Goal: Information Seeking & Learning: Find specific page/section

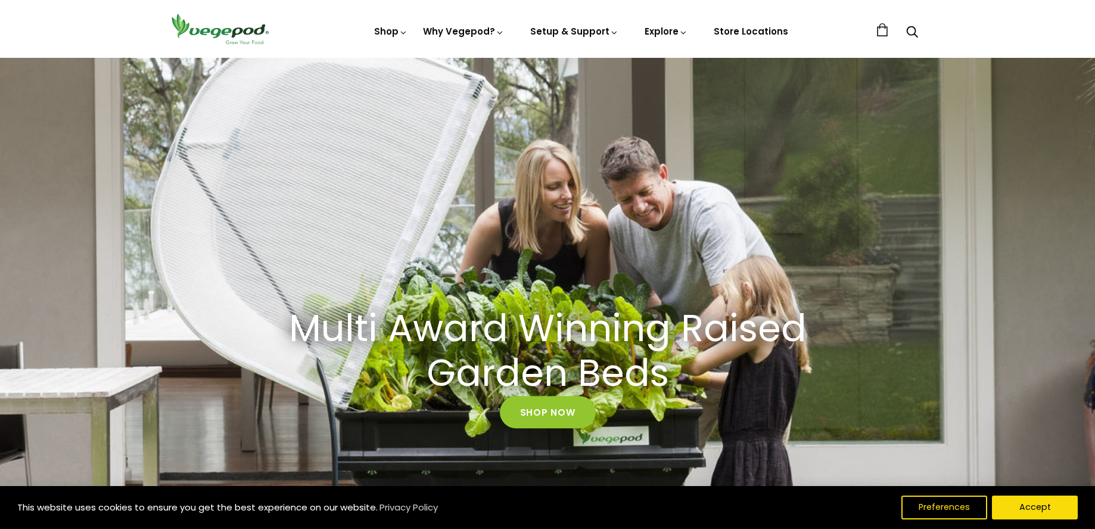
scroll to position [119, 0]
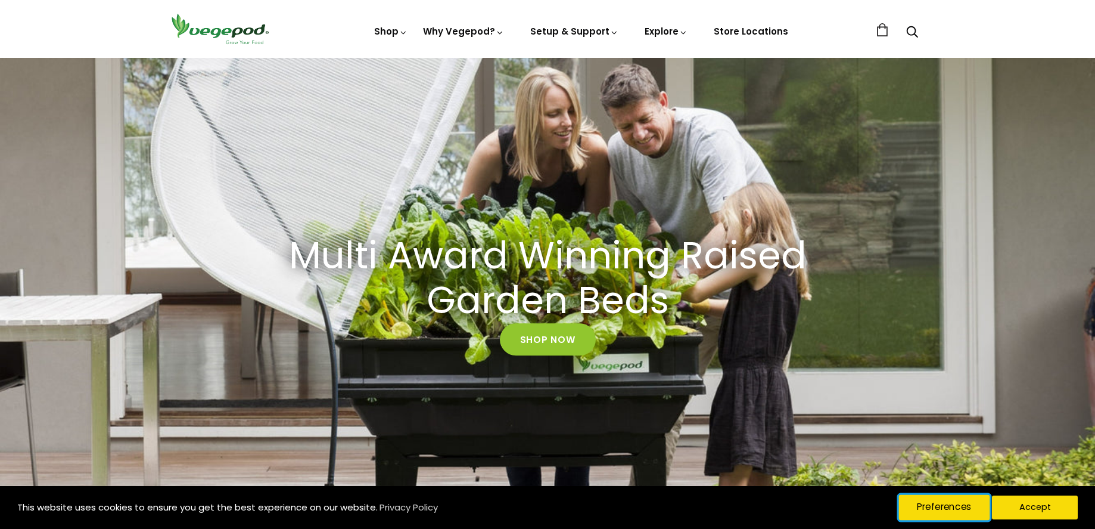
click at [971, 510] on button "Preferences" at bounding box center [944, 507] width 91 height 25
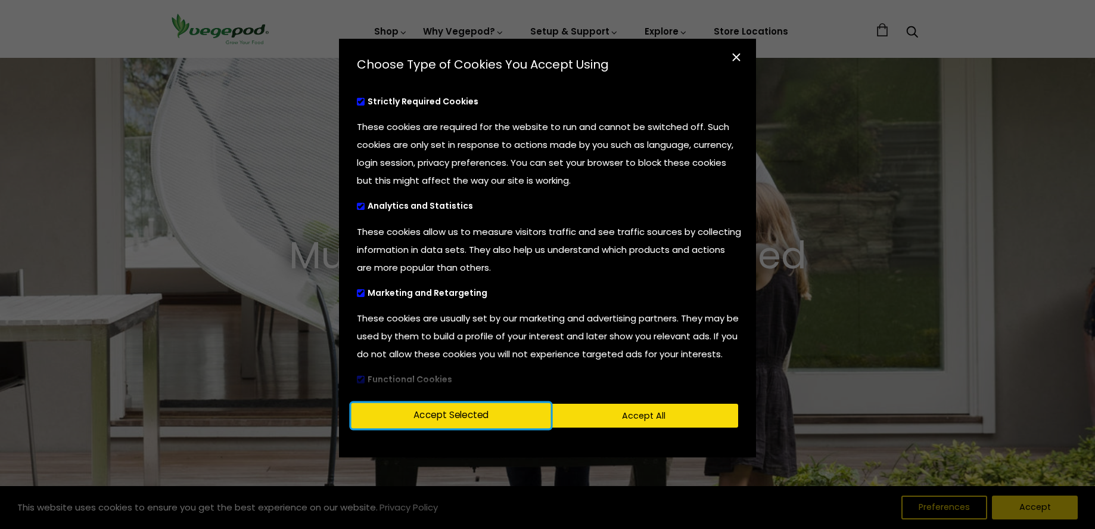
click at [485, 424] on button "Accept Selected" at bounding box center [452, 415] width 200 height 25
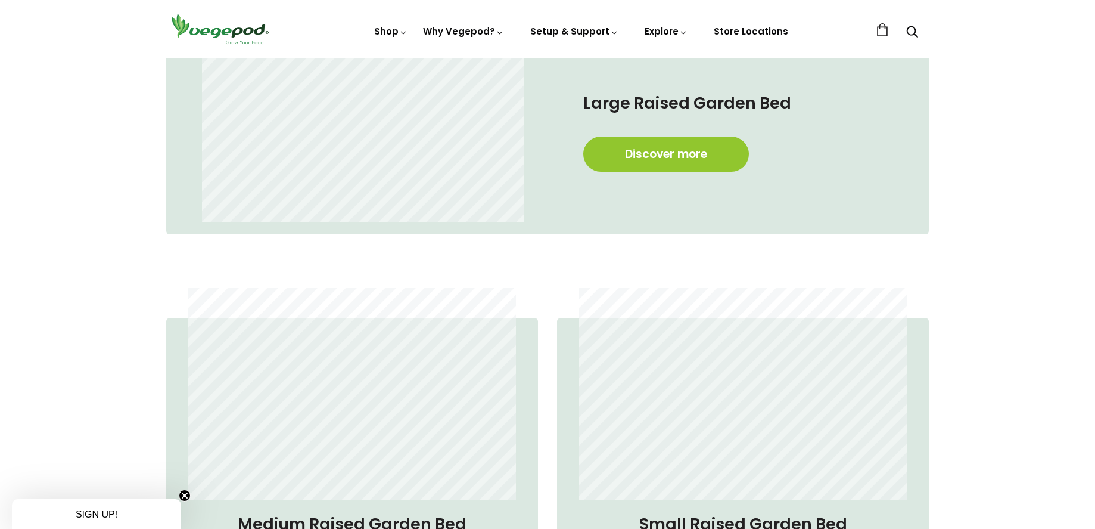
scroll to position [775, 0]
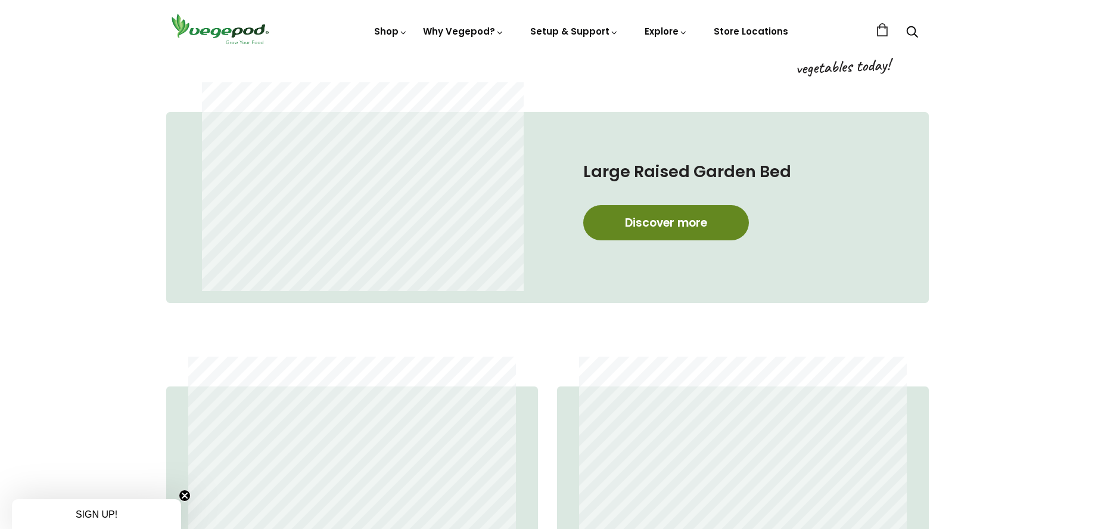
click at [690, 222] on link "Discover more" at bounding box center [666, 222] width 166 height 35
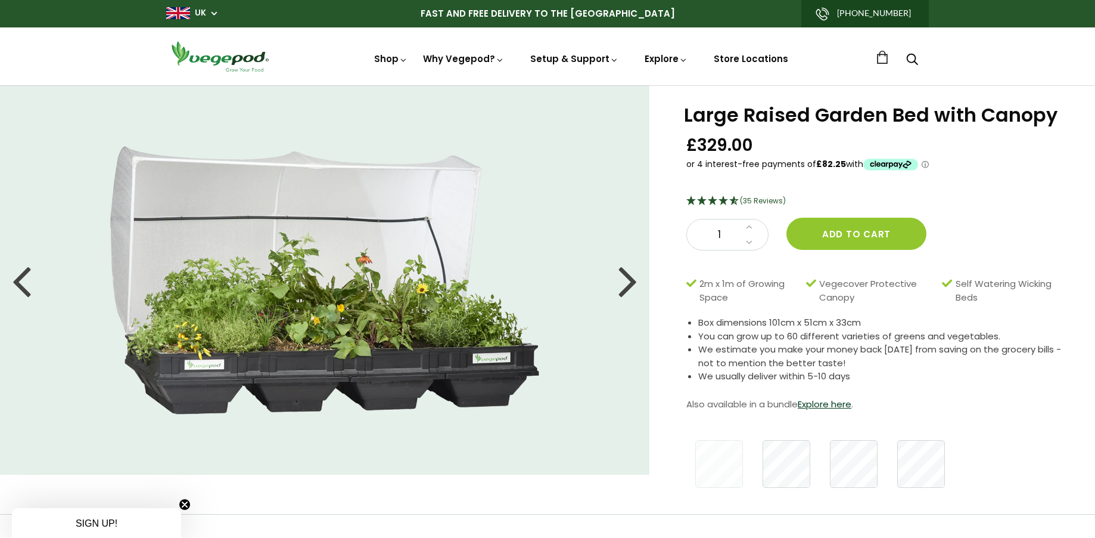
click at [628, 290] on div at bounding box center [628, 280] width 19 height 54
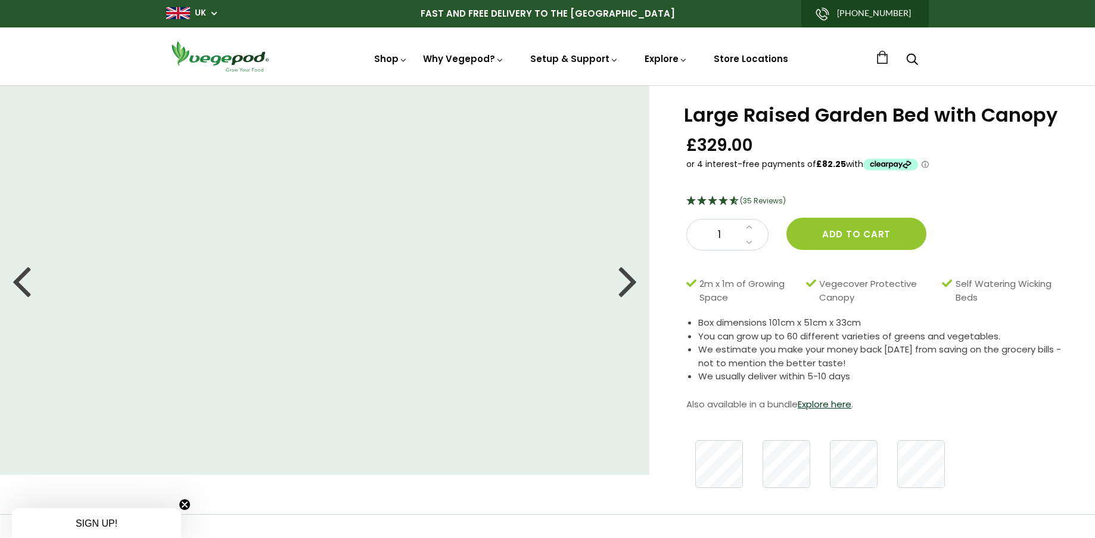
click at [626, 282] on div at bounding box center [628, 280] width 19 height 54
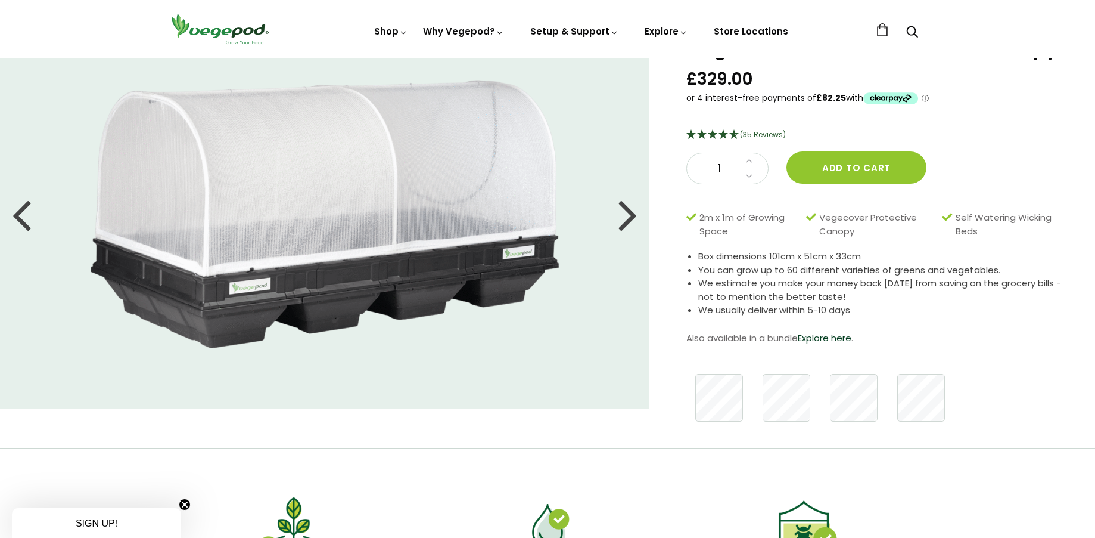
scroll to position [60, 0]
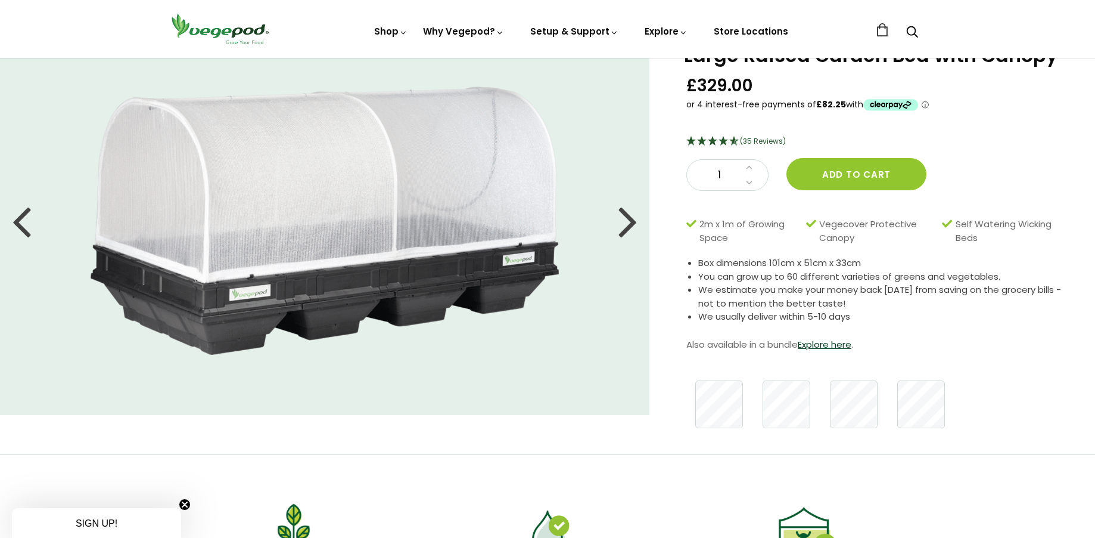
click at [622, 232] on div at bounding box center [628, 221] width 19 height 54
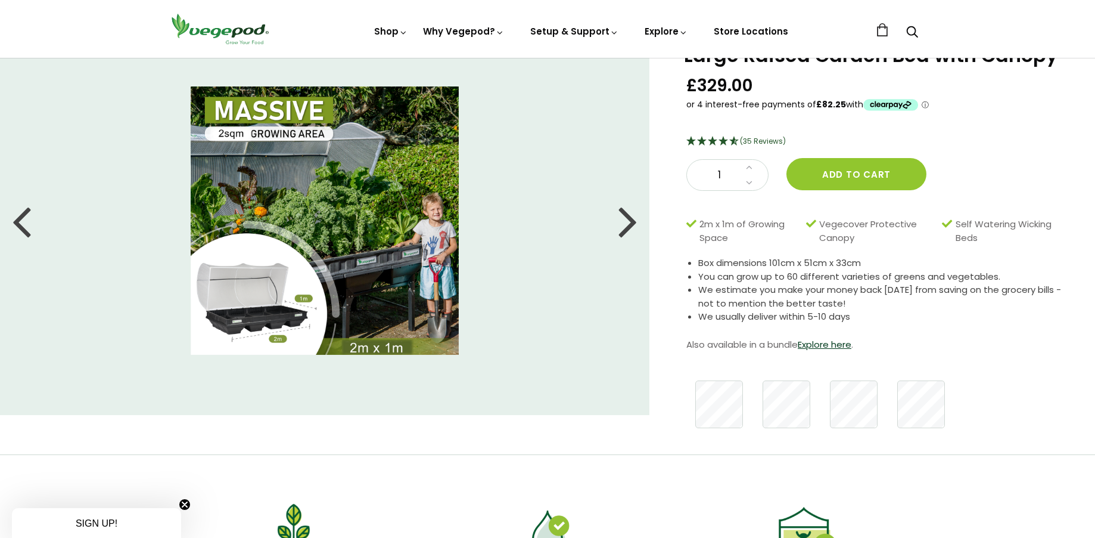
click at [287, 317] on img at bounding box center [325, 220] width 268 height 268
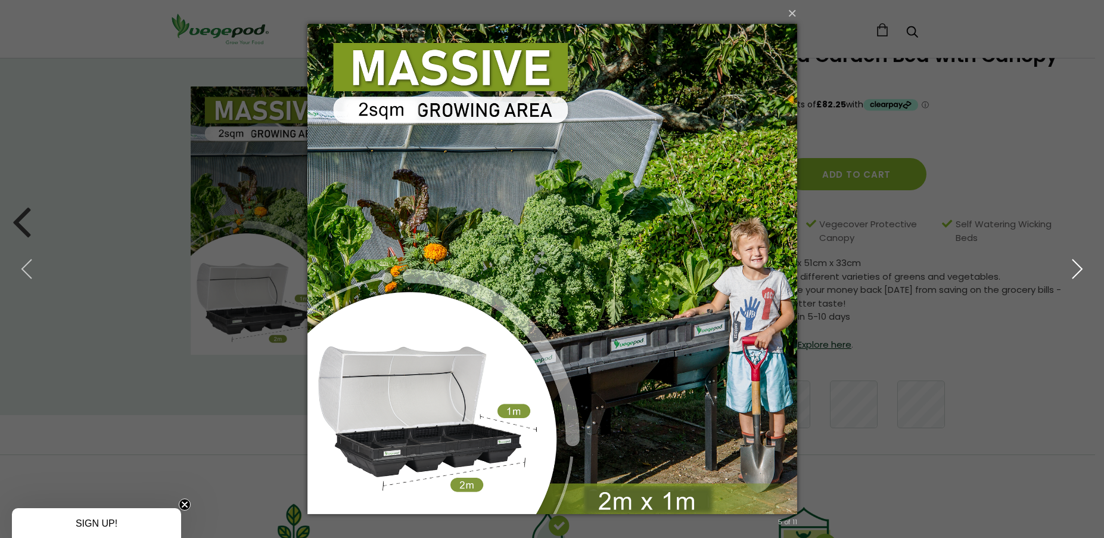
click at [1070, 274] on icon "button" at bounding box center [1077, 268] width 21 height 21
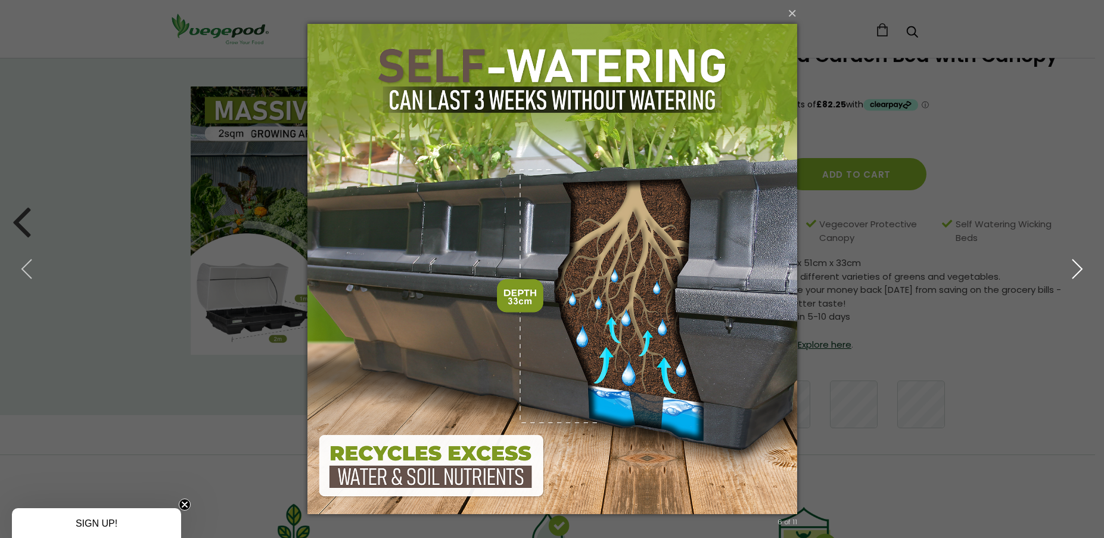
click at [1076, 264] on icon "button" at bounding box center [1077, 268] width 21 height 21
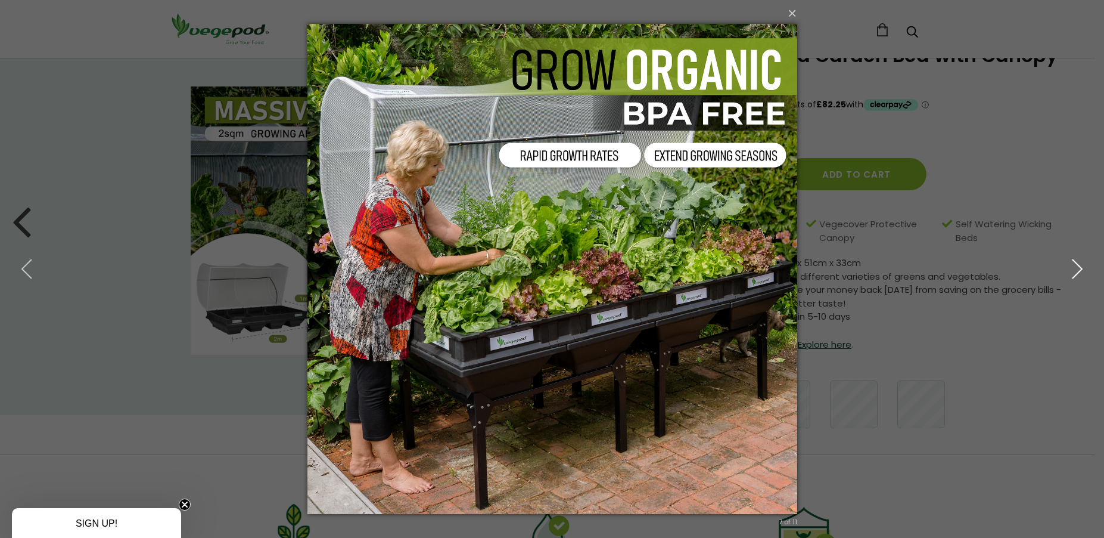
click at [1078, 277] on icon "button" at bounding box center [1077, 268] width 21 height 21
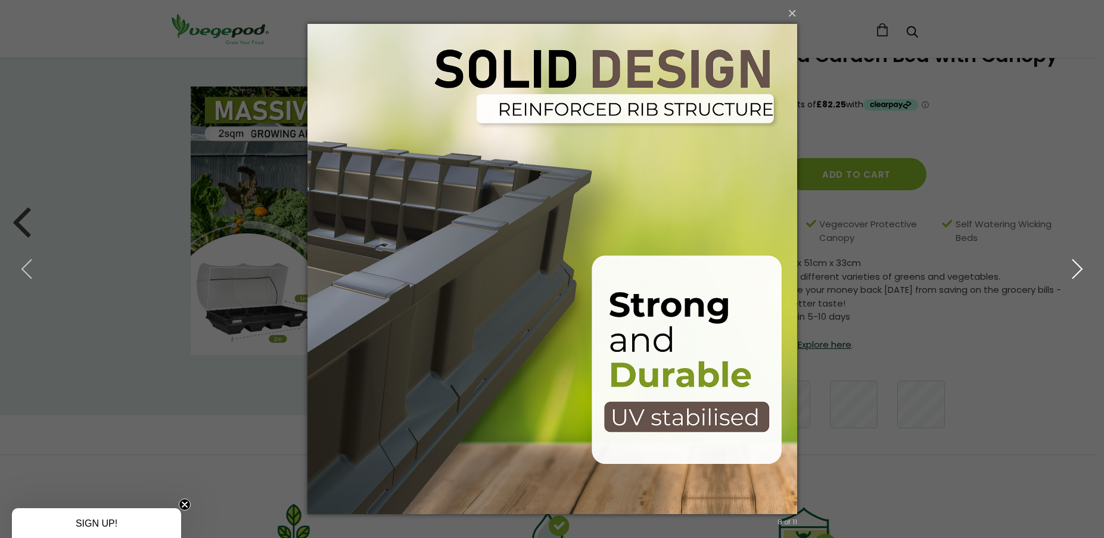
click at [1082, 269] on use "button" at bounding box center [1078, 268] width 10 height 19
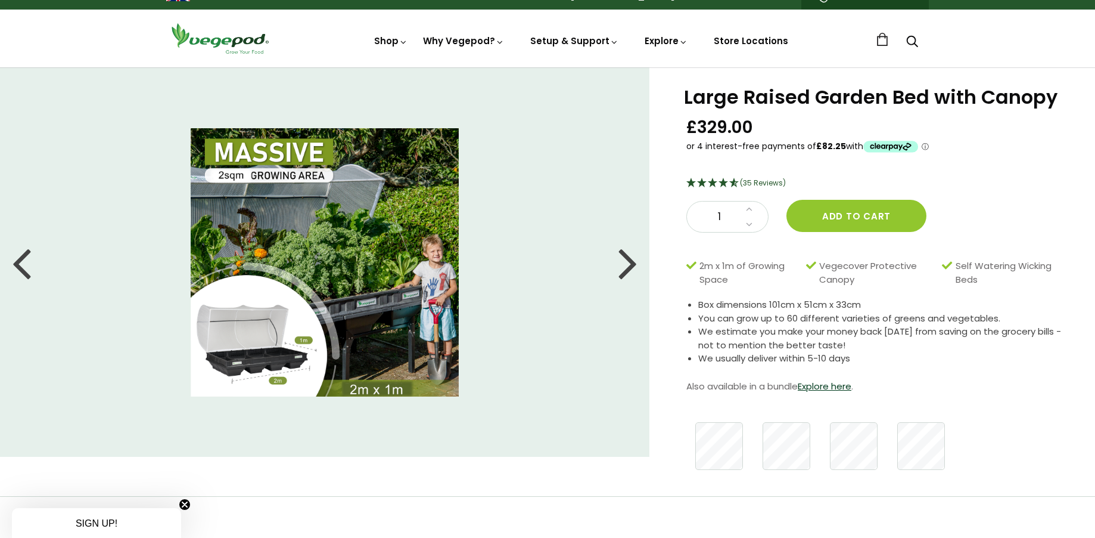
scroll to position [0, 0]
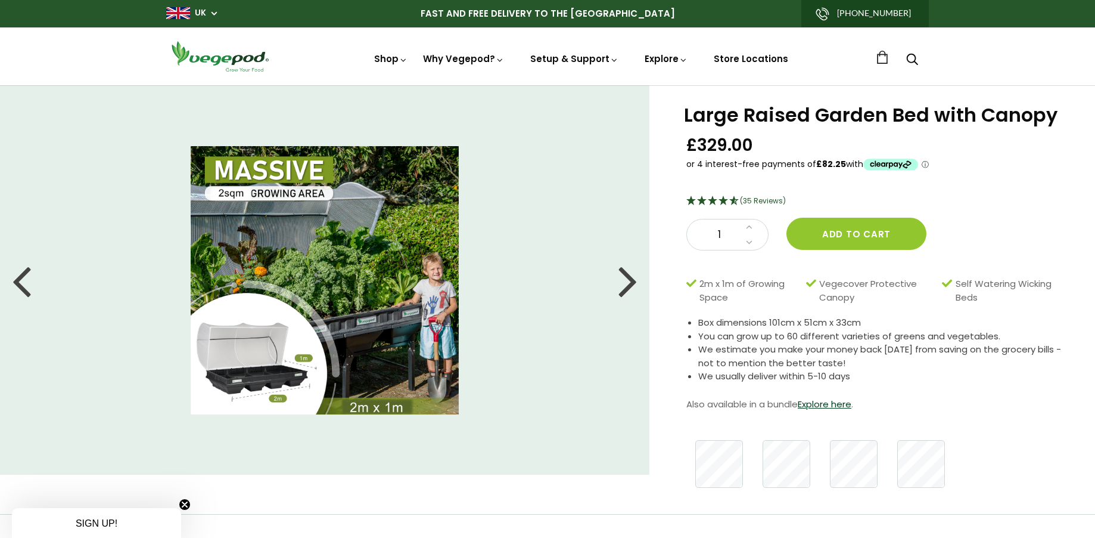
click at [771, 200] on span "(35 Reviews)" at bounding box center [763, 200] width 46 height 10
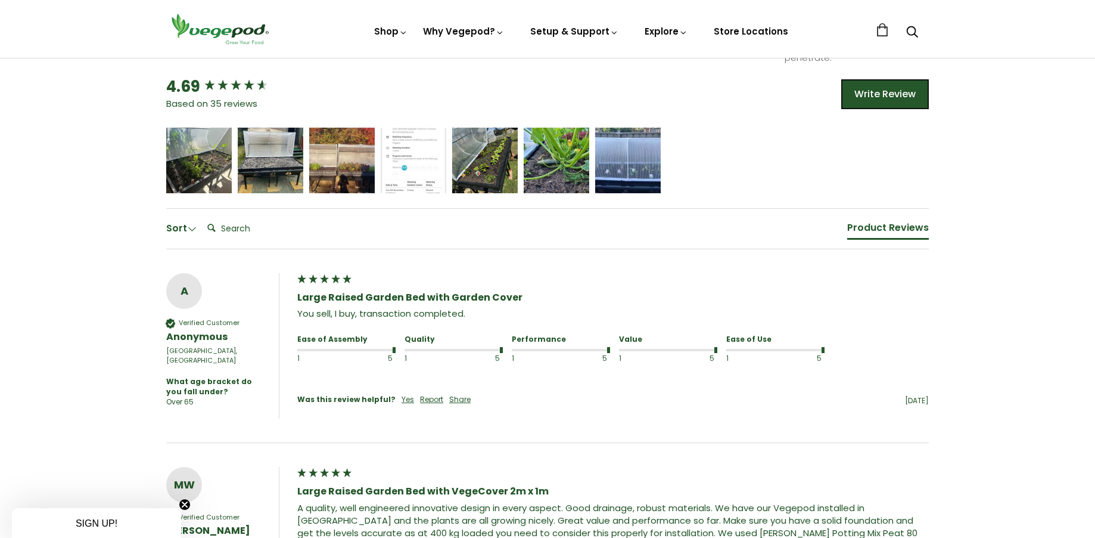
scroll to position [880, 0]
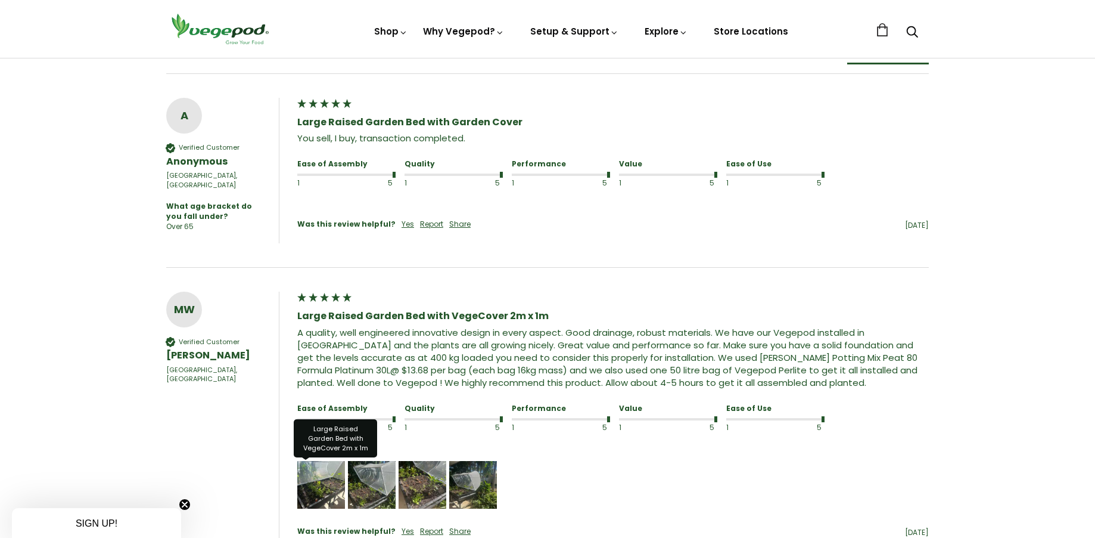
click at [327, 483] on img "Media uploaded by this customer." at bounding box center [321, 485] width 48 height 48
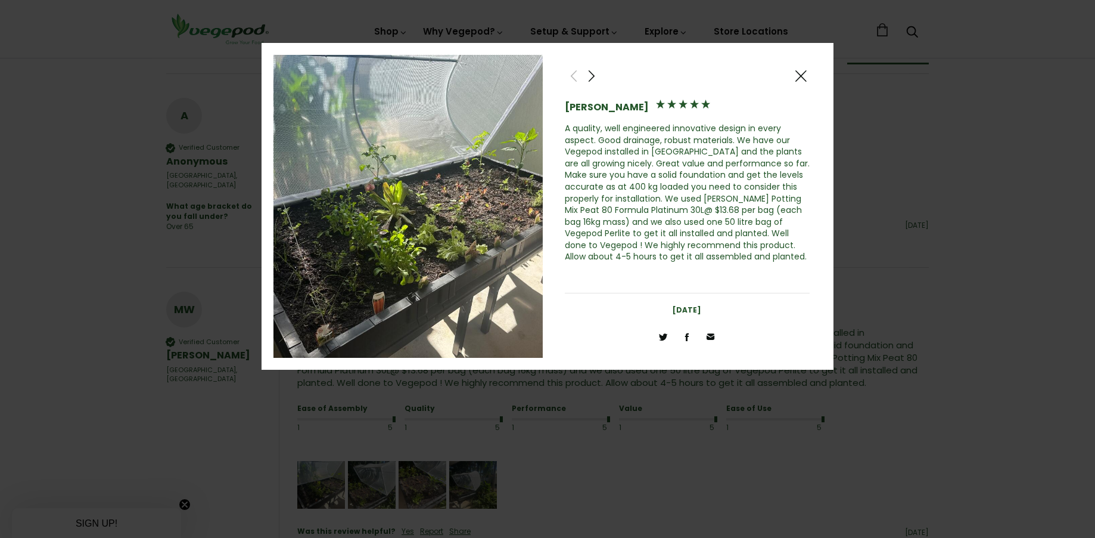
click at [589, 76] on span at bounding box center [592, 76] width 14 height 15
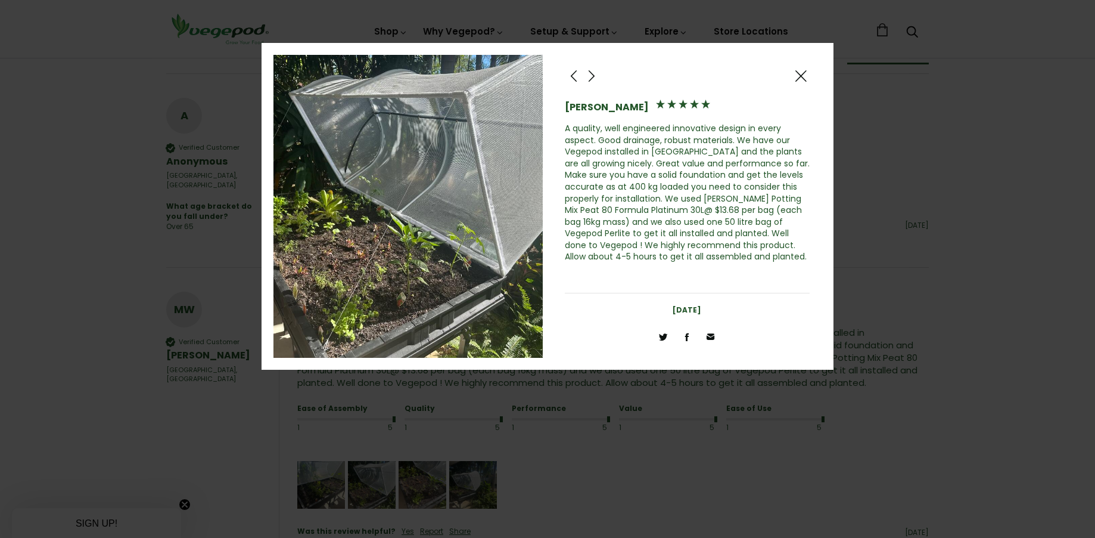
click at [600, 66] on div "Mark Williams A quality, well engineered innovative design in every aspect. Goo…" at bounding box center [688, 168] width 246 height 226
click at [596, 72] on span at bounding box center [592, 76] width 14 height 15
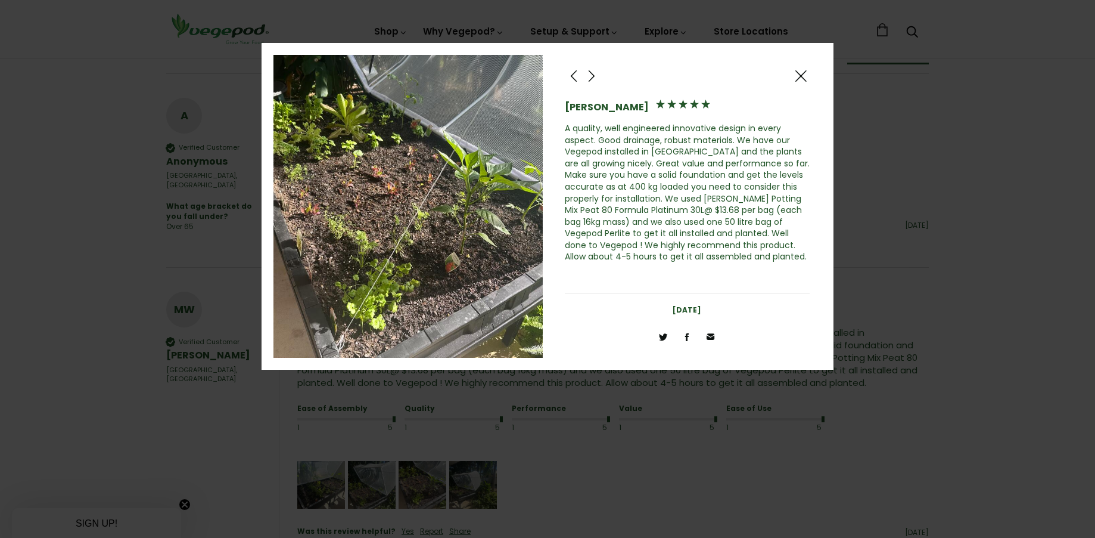
click at [596, 72] on span at bounding box center [592, 76] width 14 height 15
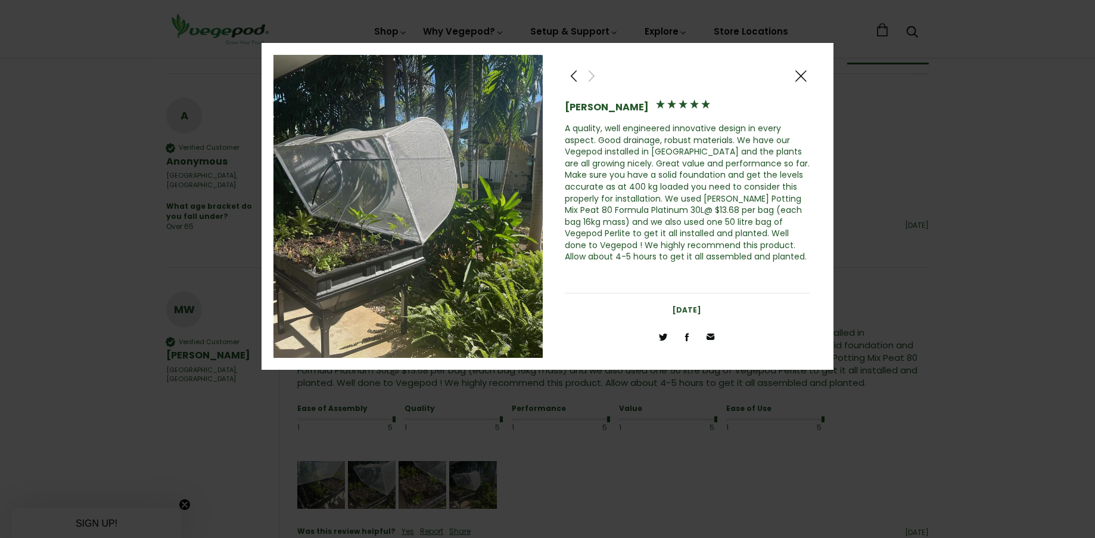
click at [803, 74] on span at bounding box center [801, 76] width 14 height 15
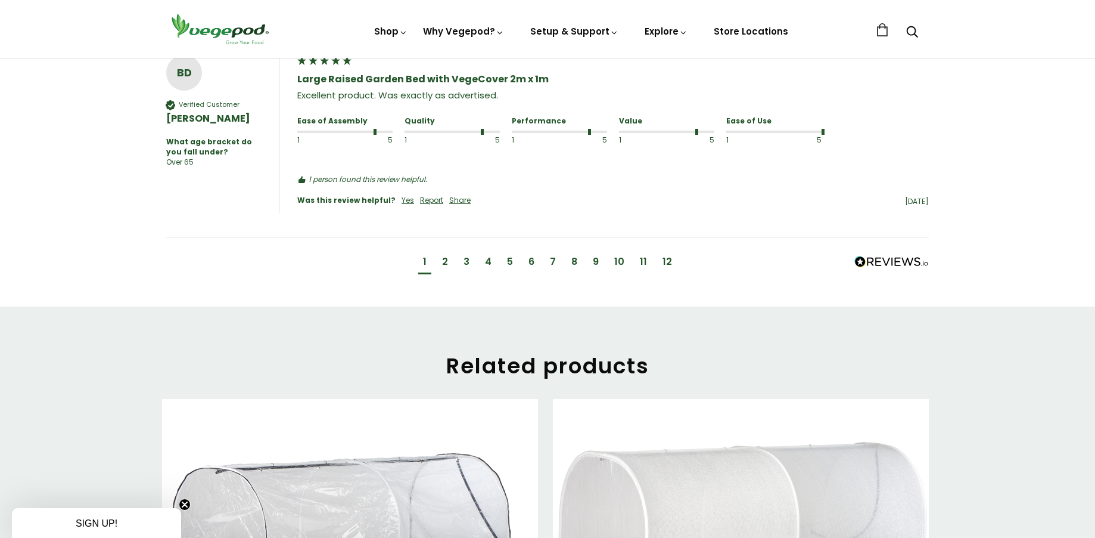
scroll to position [1429, 0]
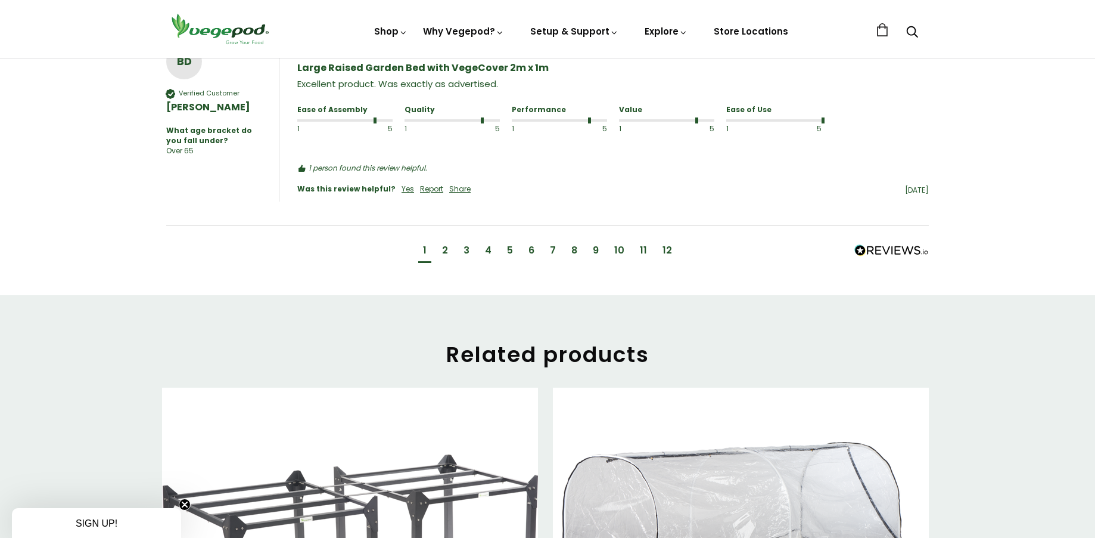
click at [445, 246] on div "2" at bounding box center [445, 250] width 6 height 13
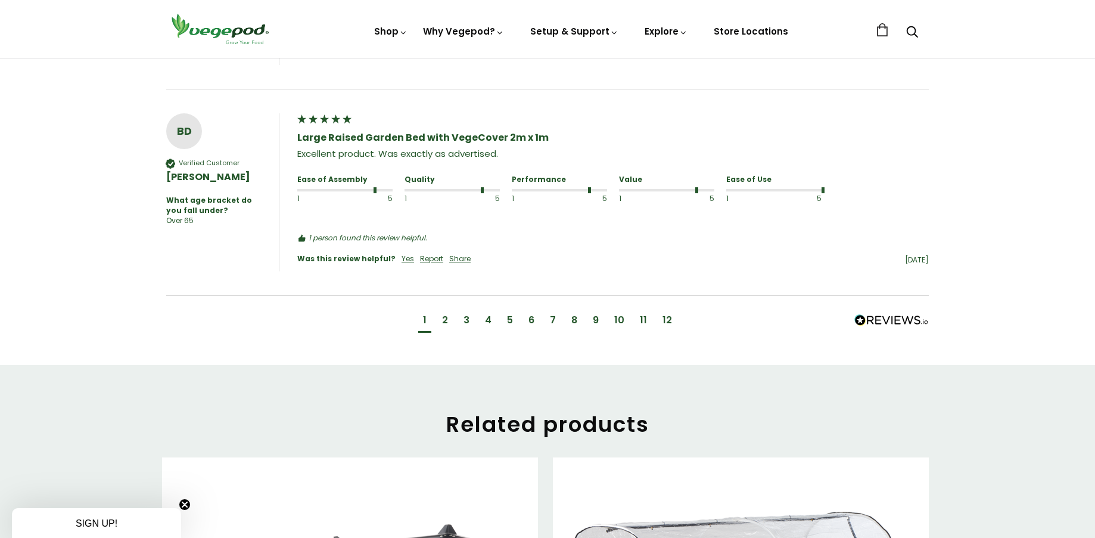
scroll to position [791, 0]
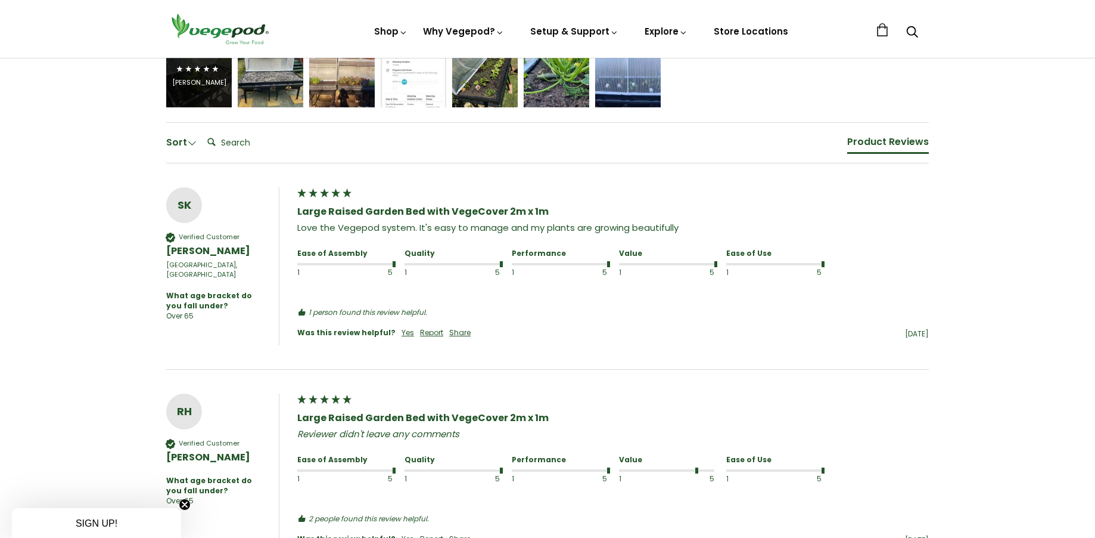
click at [201, 95] on div "Mark Williams" at bounding box center [199, 75] width 66 height 66
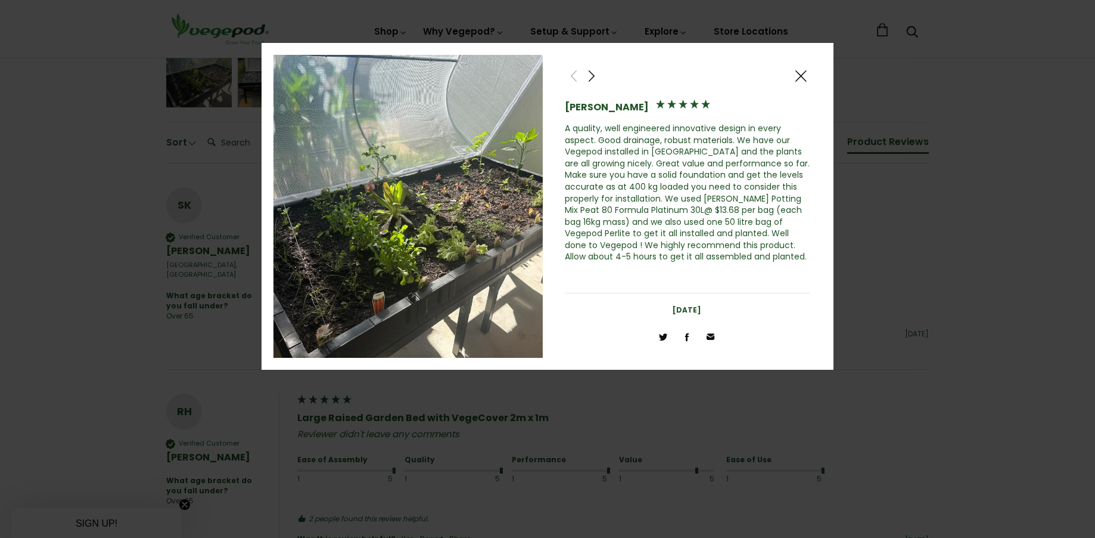
click at [803, 70] on span at bounding box center [801, 76] width 14 height 15
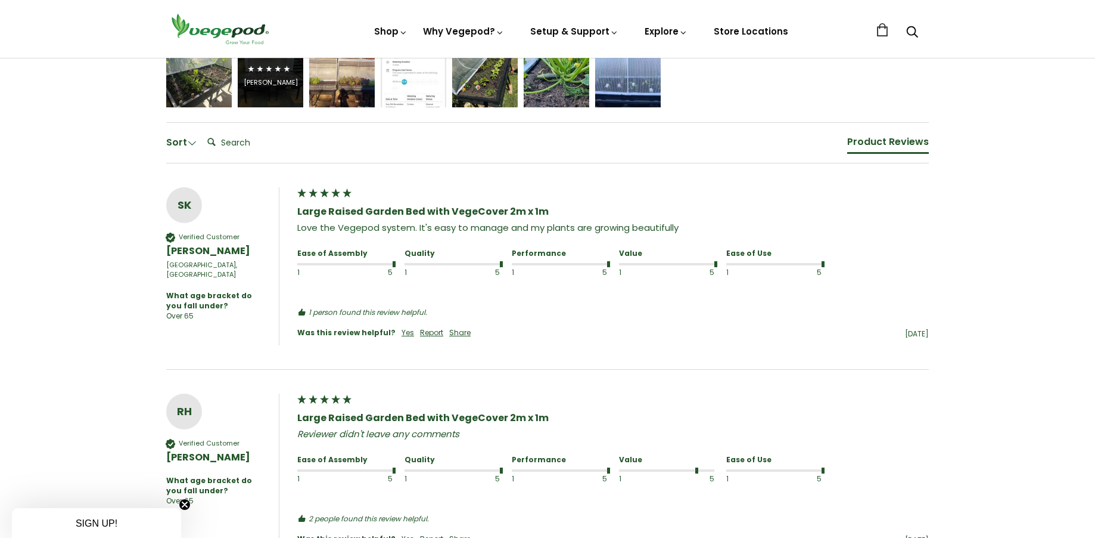
click at [266, 78] on div "Jörgen van Eck" at bounding box center [271, 82] width 54 height 9
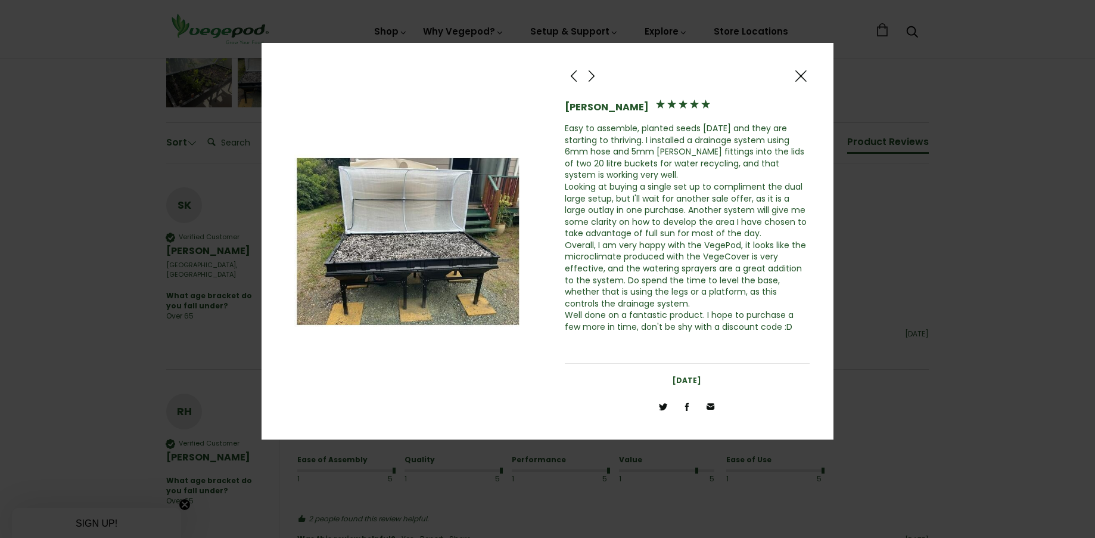
click at [410, 238] on img at bounding box center [408, 241] width 269 height 372
click at [436, 259] on img at bounding box center [408, 241] width 269 height 372
click at [798, 80] on span at bounding box center [801, 76] width 14 height 15
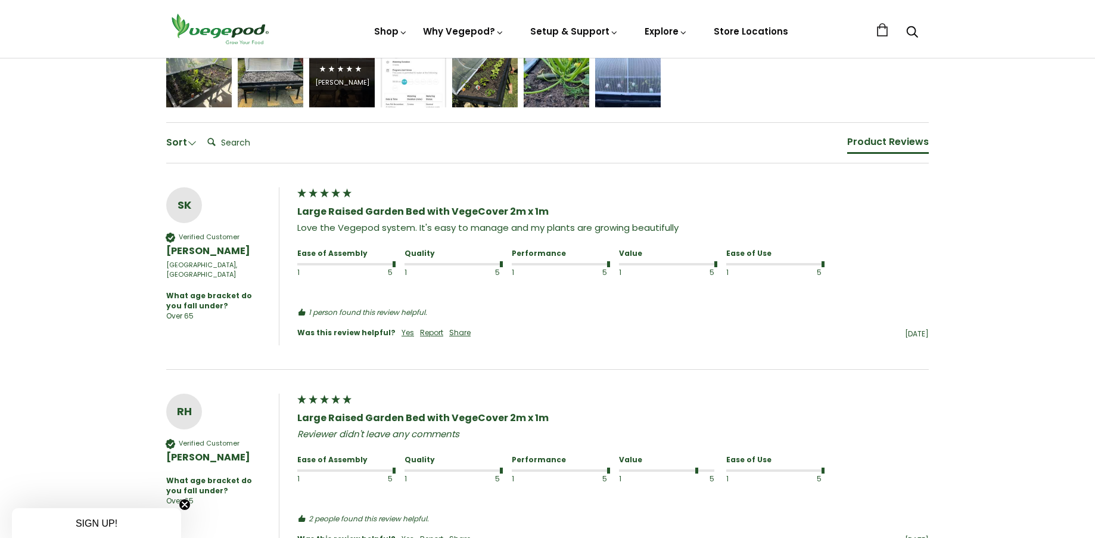
click at [360, 73] on icon "5 star rating" at bounding box center [359, 69] width 8 height 8
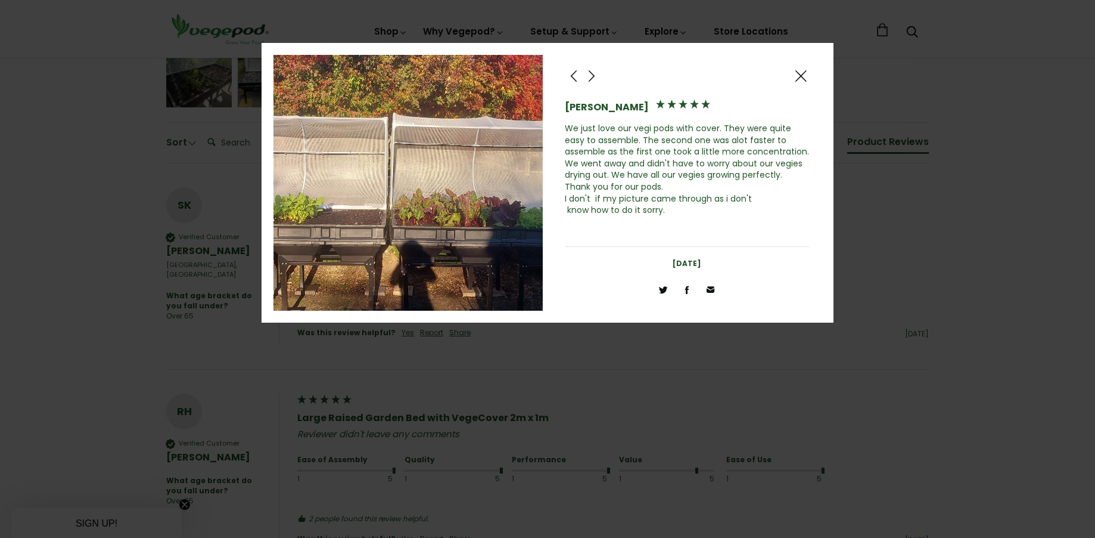
click at [801, 71] on span at bounding box center [801, 76] width 14 height 15
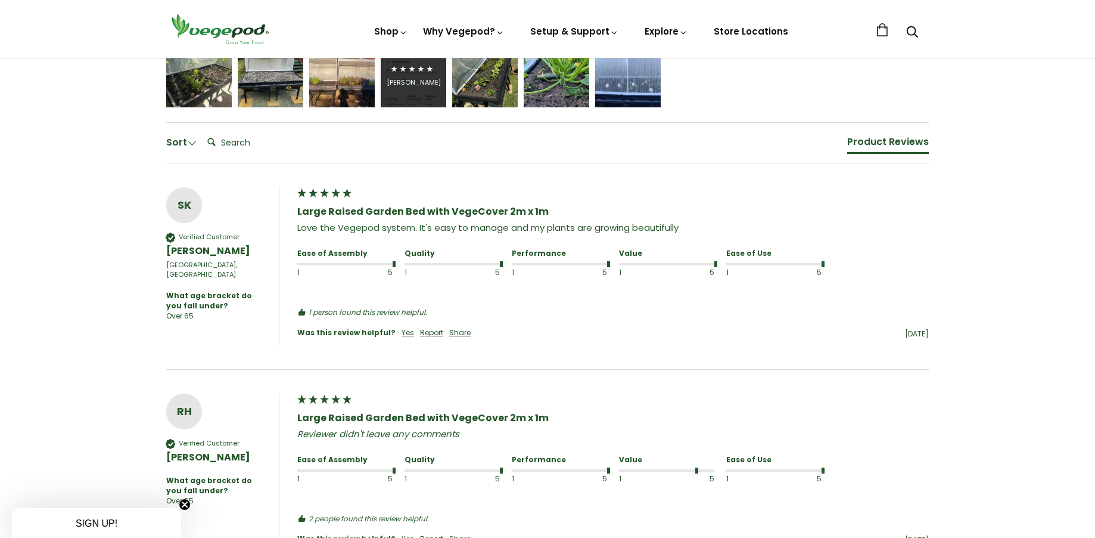
click at [436, 92] on div "John Trembath" at bounding box center [414, 75] width 66 height 66
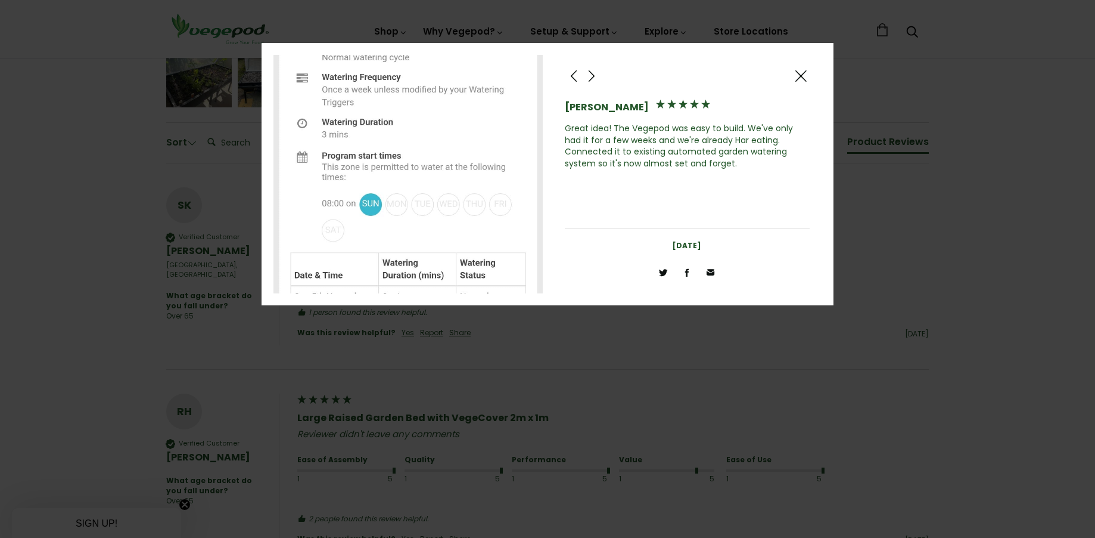
click at [805, 74] on span at bounding box center [801, 76] width 14 height 15
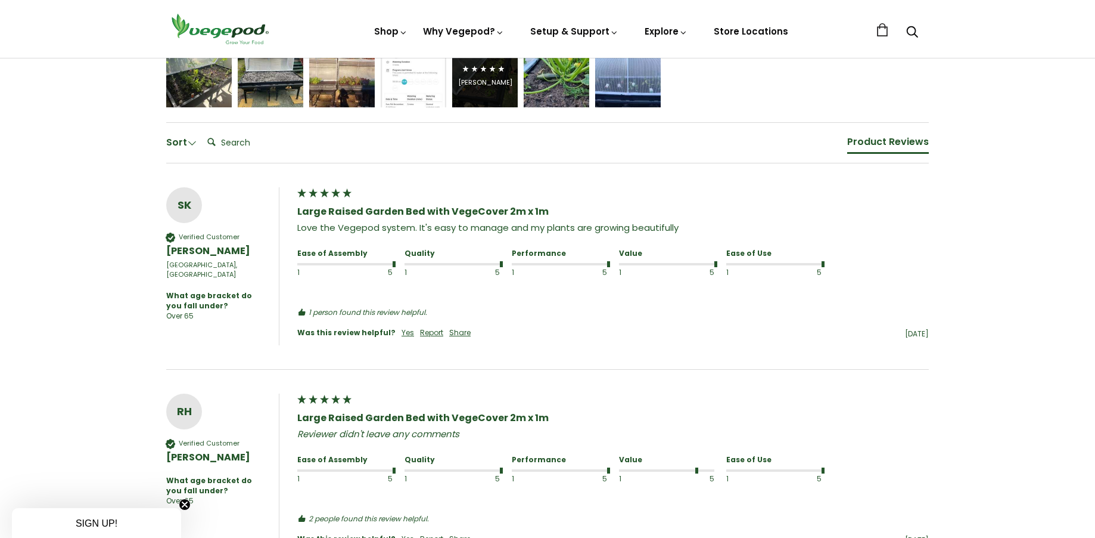
click at [490, 86] on div "David Harrison" at bounding box center [485, 82] width 54 height 9
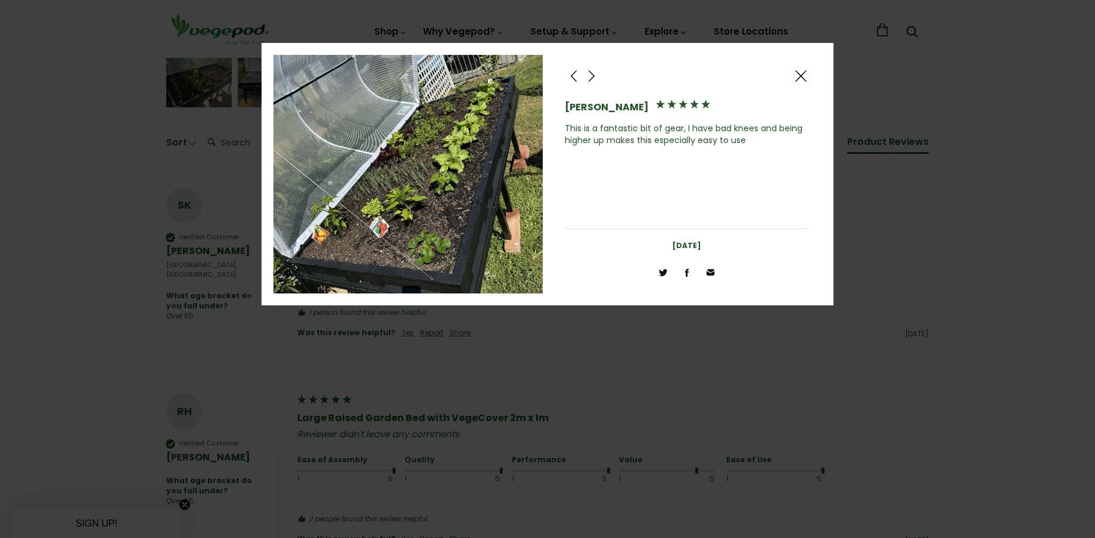
click at [796, 74] on span at bounding box center [801, 76] width 14 height 15
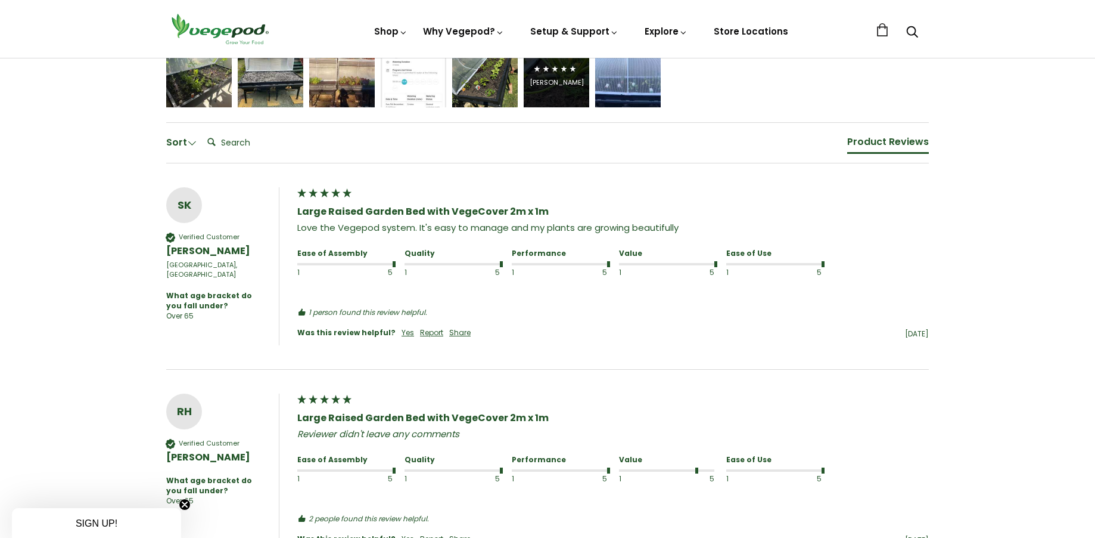
click at [554, 82] on div "Marissa Liu" at bounding box center [557, 82] width 54 height 9
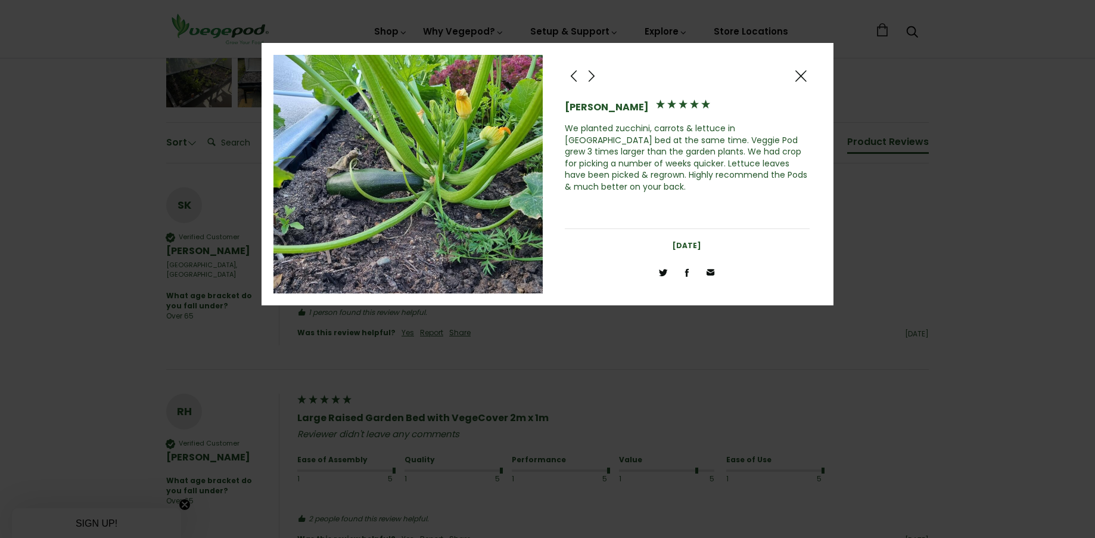
click at [808, 67] on div at bounding box center [801, 76] width 18 height 18
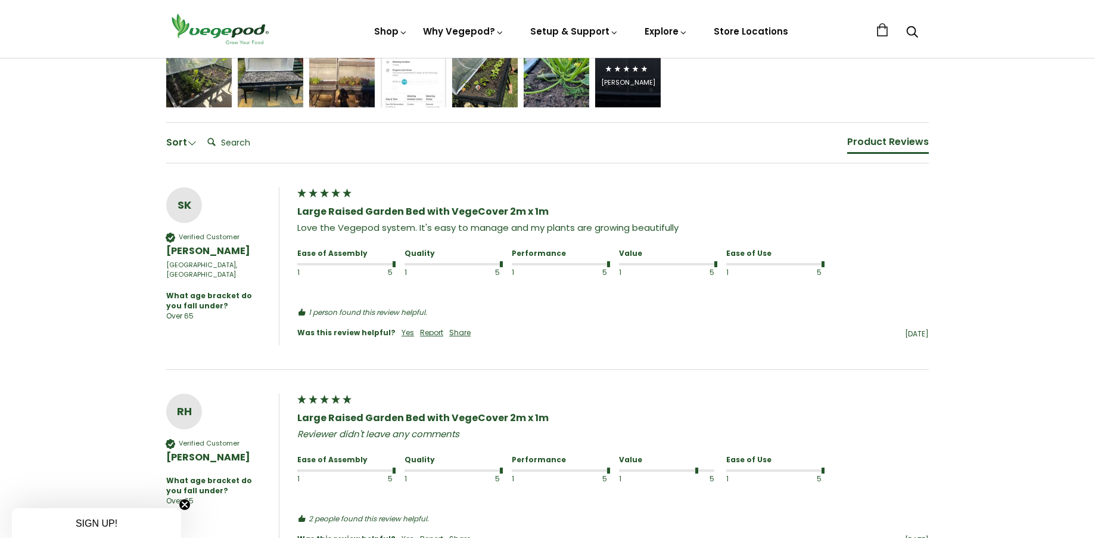
click at [628, 86] on div "James Cullen" at bounding box center [628, 82] width 54 height 9
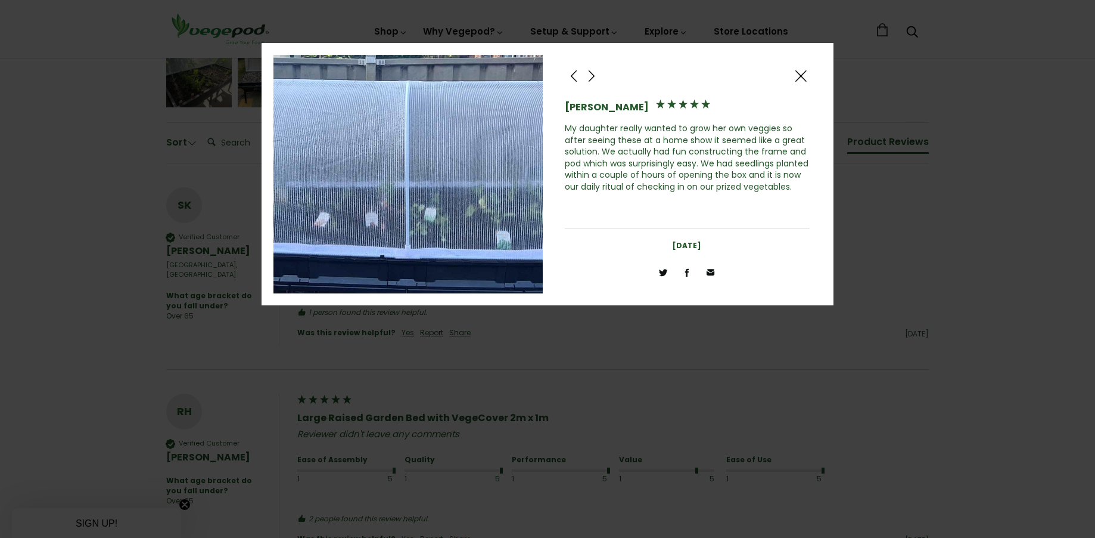
click at [803, 79] on span at bounding box center [801, 76] width 14 height 15
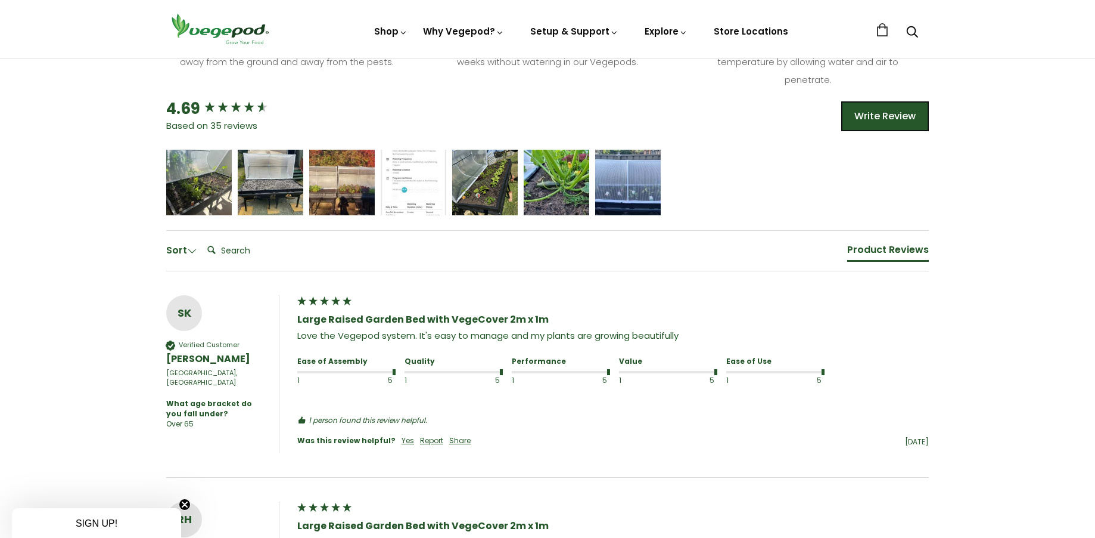
scroll to position [672, 0]
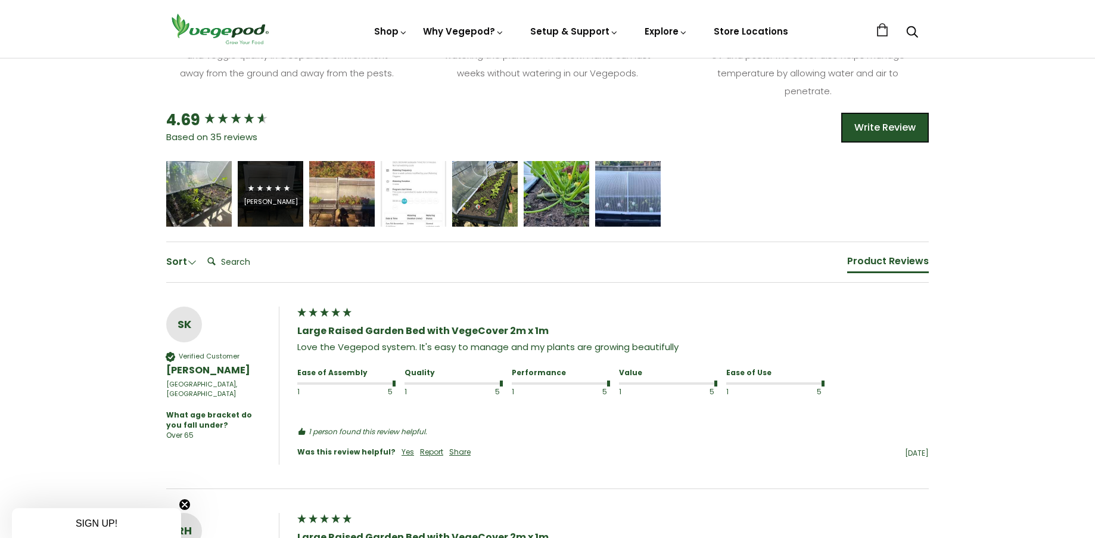
click at [246, 203] on div "Jörgen van Eck" at bounding box center [271, 194] width 66 height 66
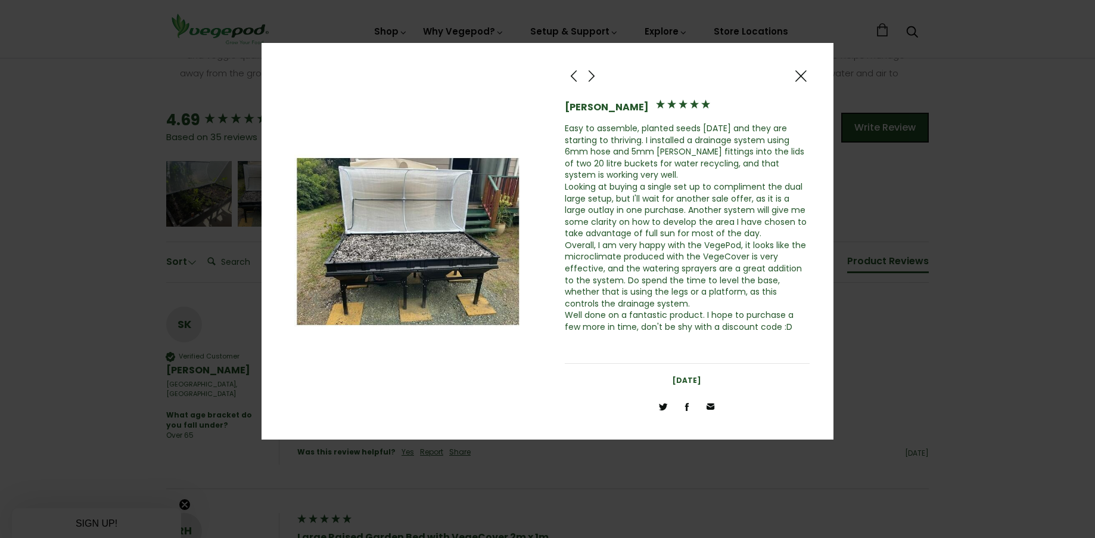
click at [797, 70] on span at bounding box center [801, 76] width 14 height 15
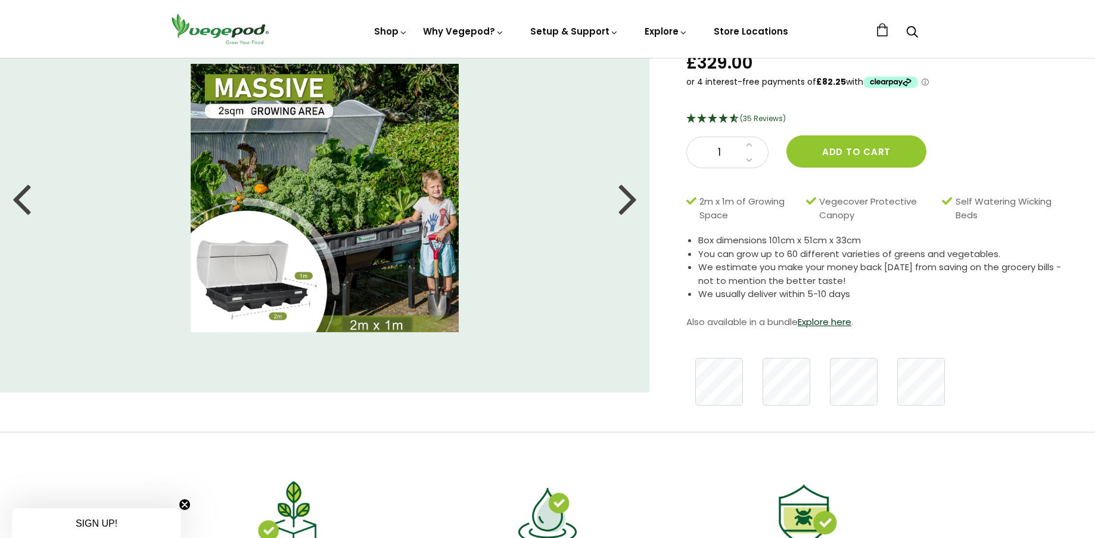
scroll to position [0, 0]
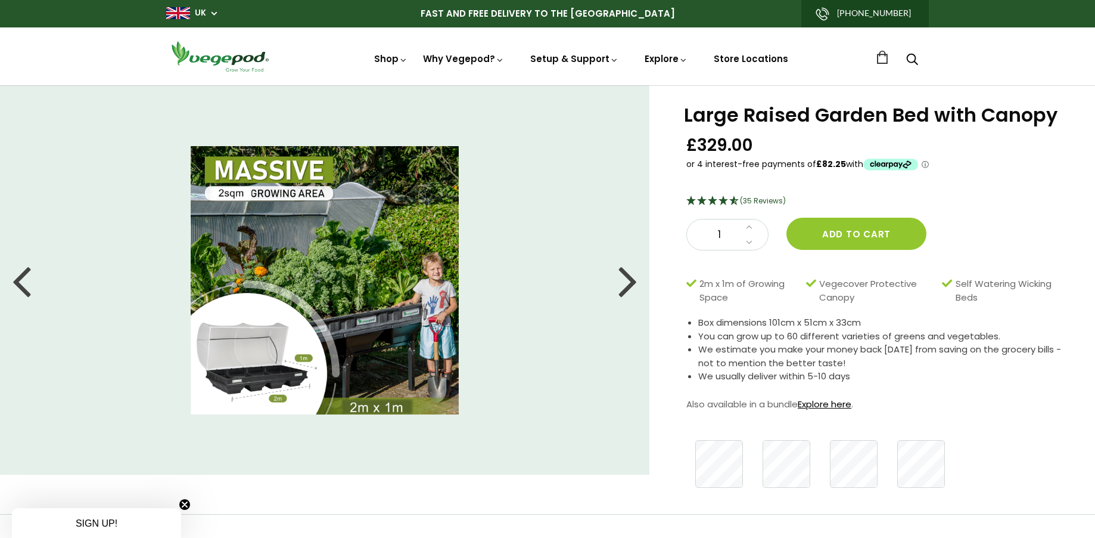
click at [834, 404] on link "Explore here" at bounding box center [825, 404] width 54 height 13
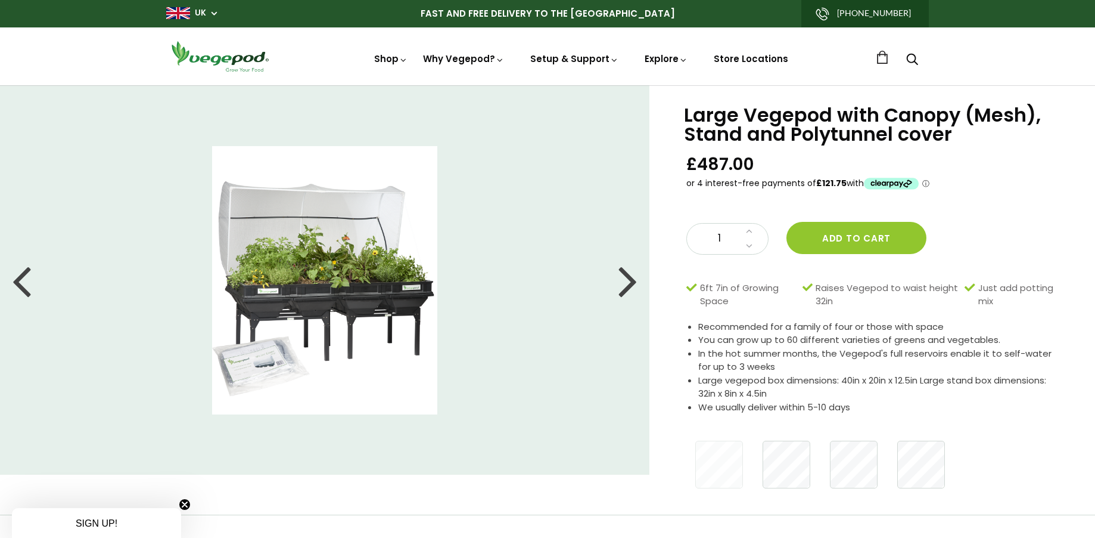
click at [648, 293] on li at bounding box center [325, 280] width 650 height 268
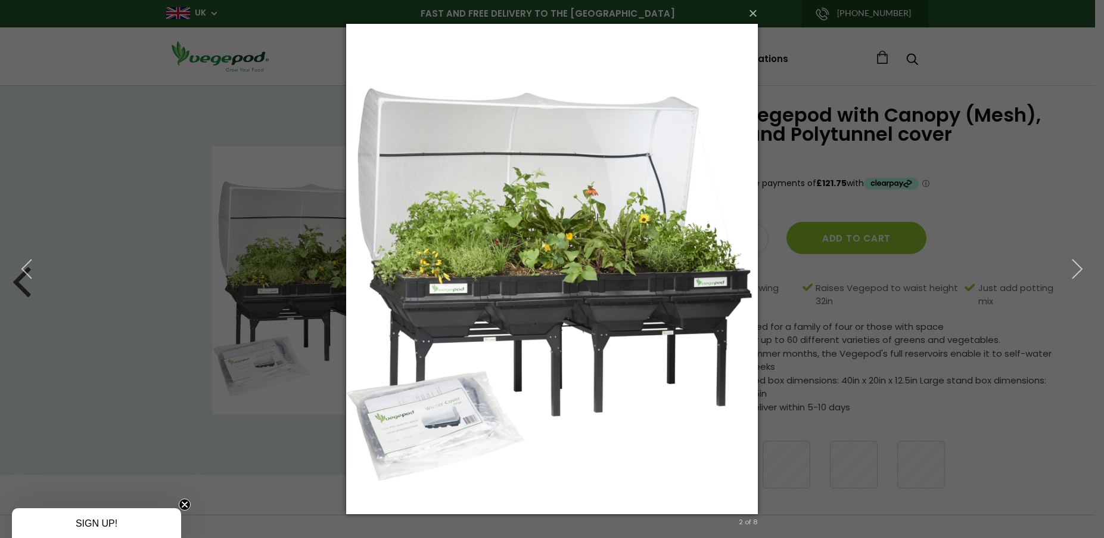
click at [750, 352] on img at bounding box center [551, 269] width 411 height 538
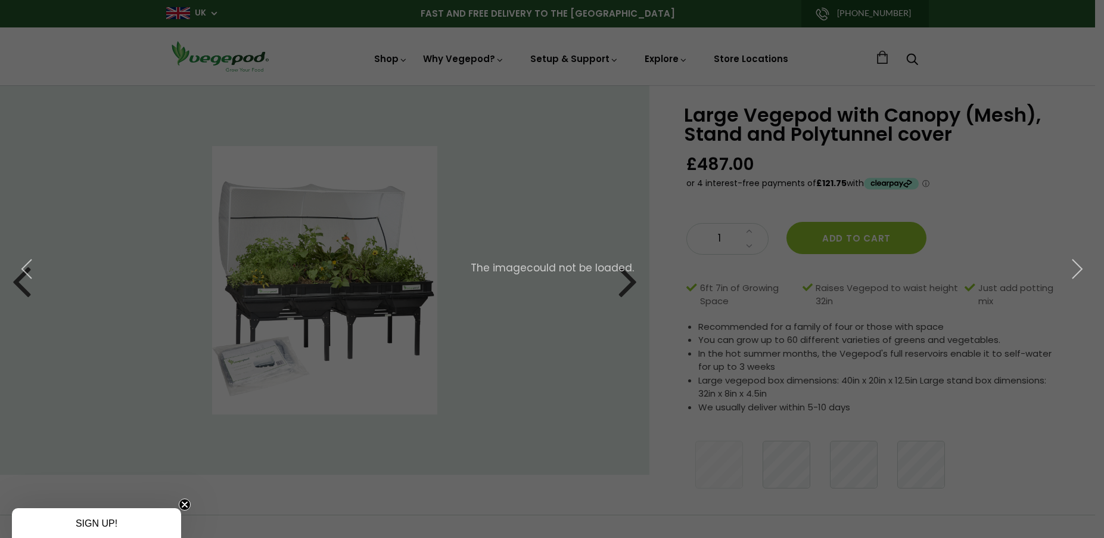
click at [365, 306] on div "× 3 of 8 The image could not be loaded." at bounding box center [552, 269] width 1104 height 538
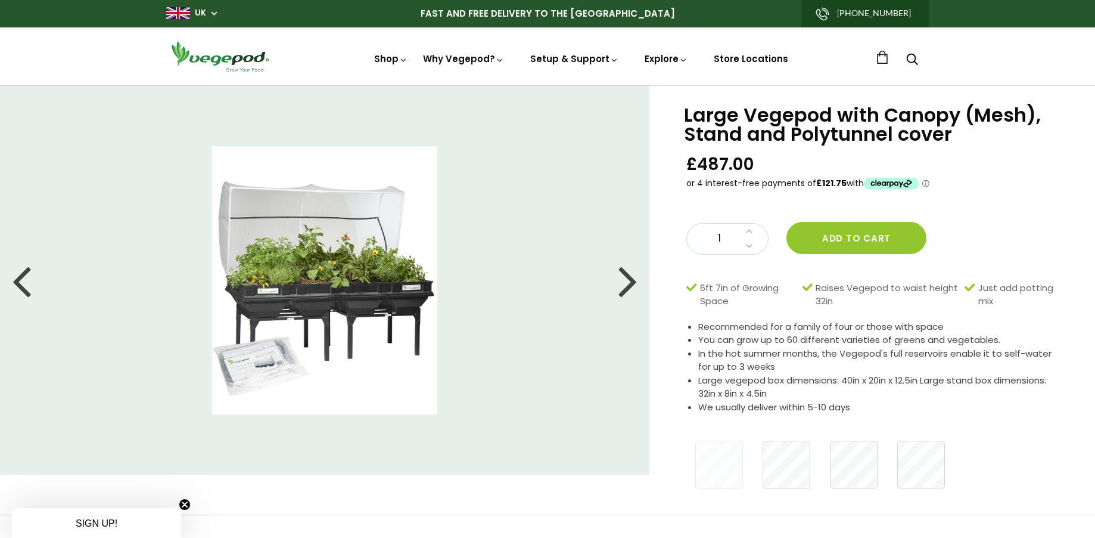
click at [626, 281] on div at bounding box center [628, 280] width 19 height 54
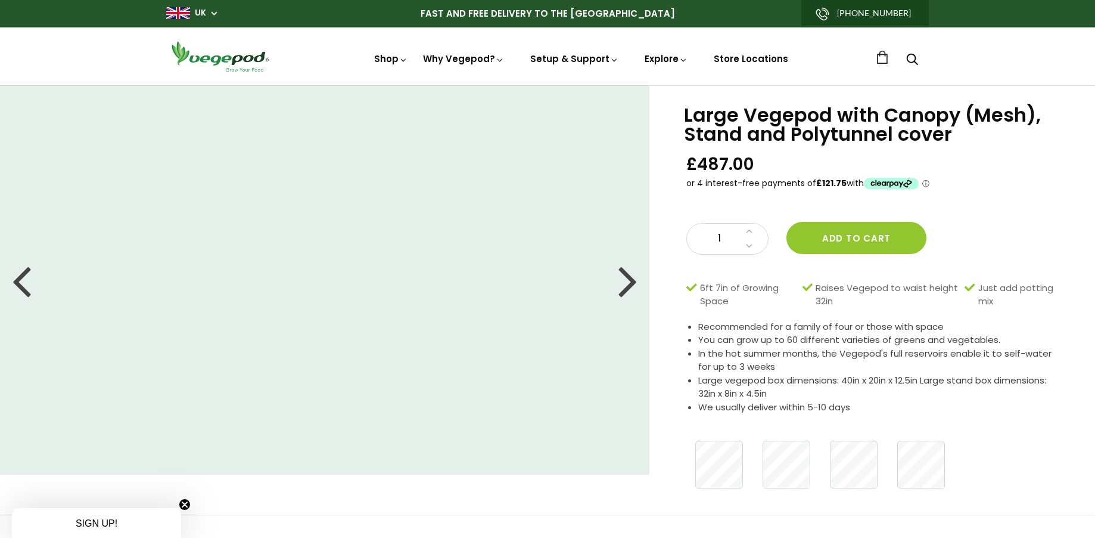
click at [622, 281] on div at bounding box center [628, 280] width 19 height 54
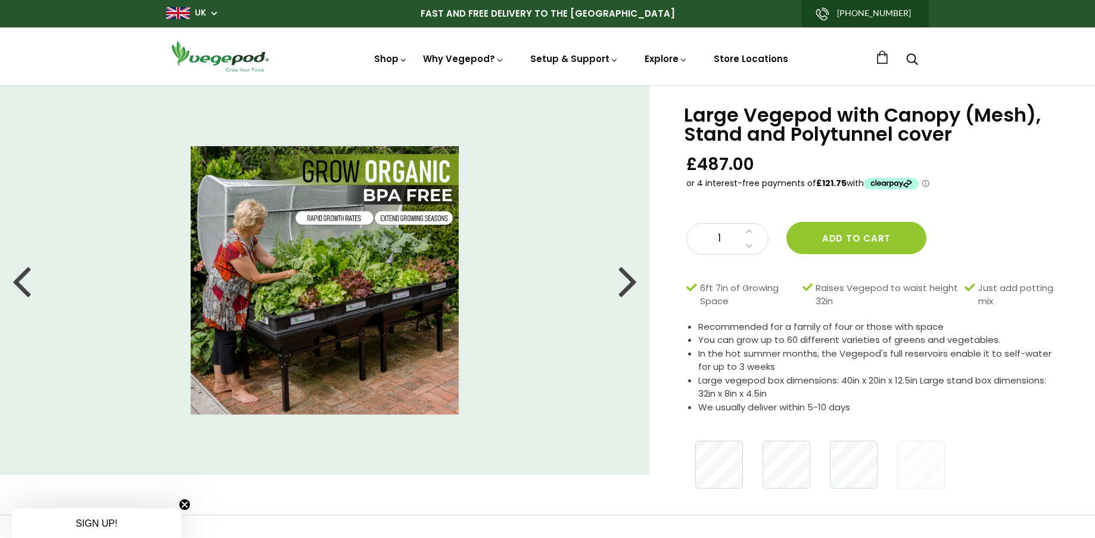
click at [619, 291] on div at bounding box center [628, 280] width 19 height 54
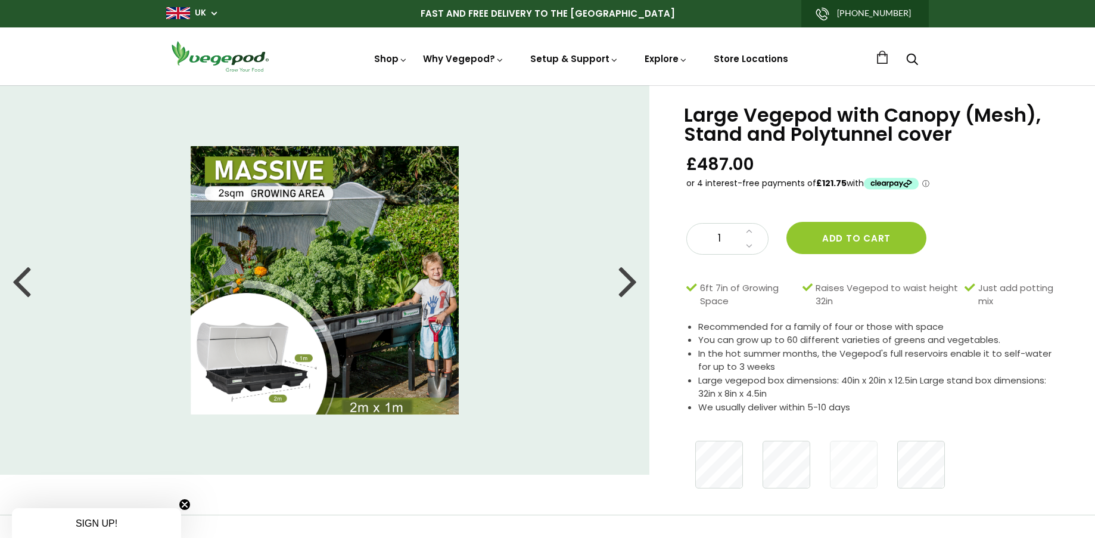
click at [625, 288] on div at bounding box center [628, 280] width 19 height 54
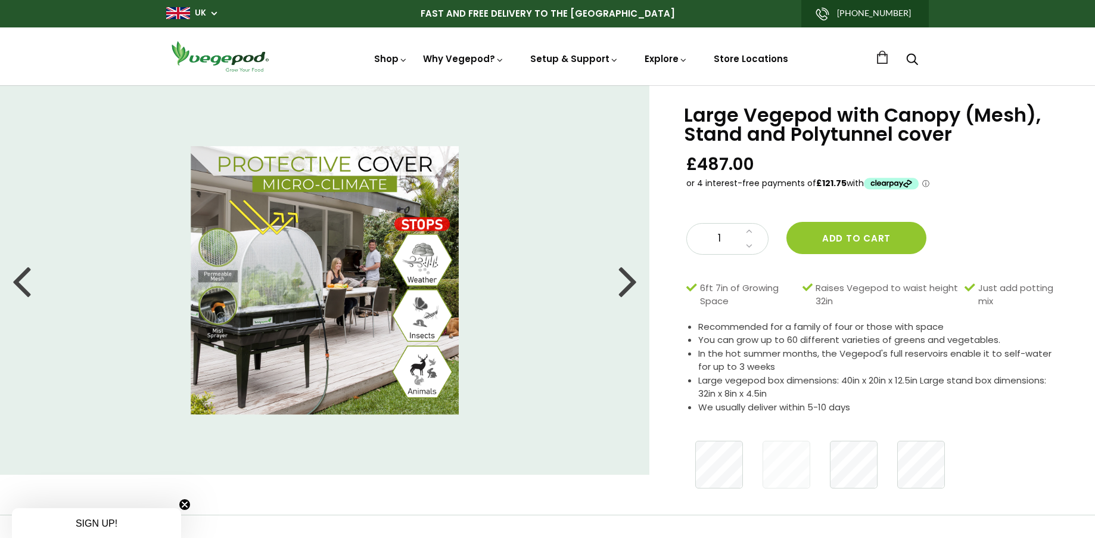
click at [341, 258] on img at bounding box center [325, 280] width 268 height 268
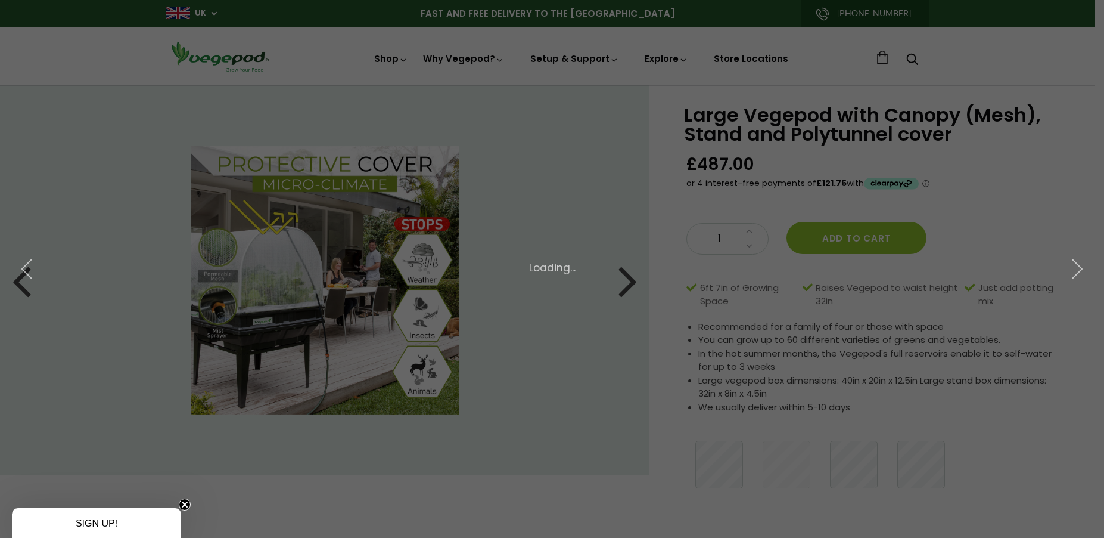
click at [366, 270] on div "× 6 of 8 Loading..." at bounding box center [552, 269] width 1104 height 538
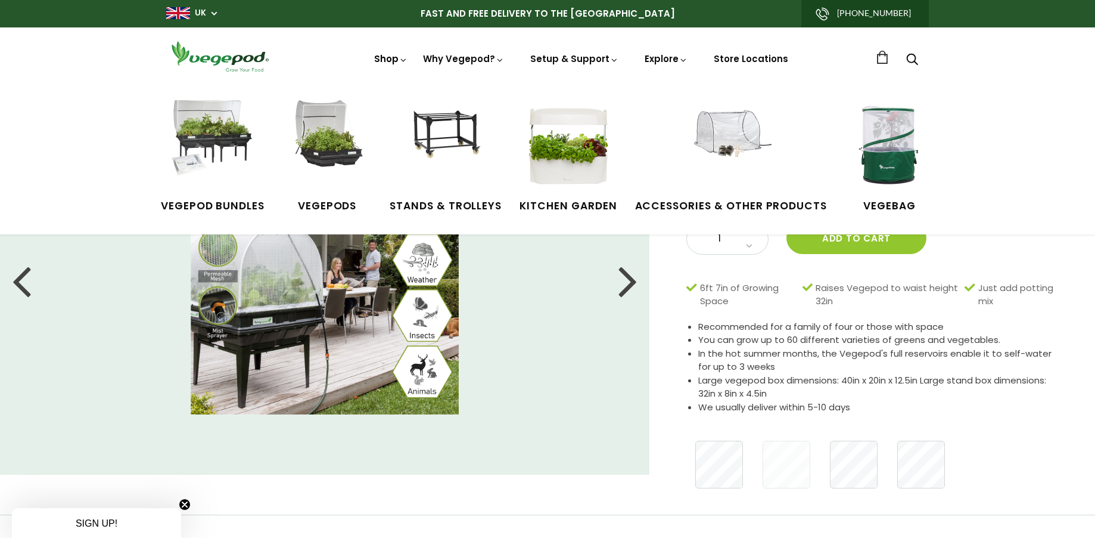
click at [398, 62] on link "Shop" at bounding box center [390, 75] width 33 height 46
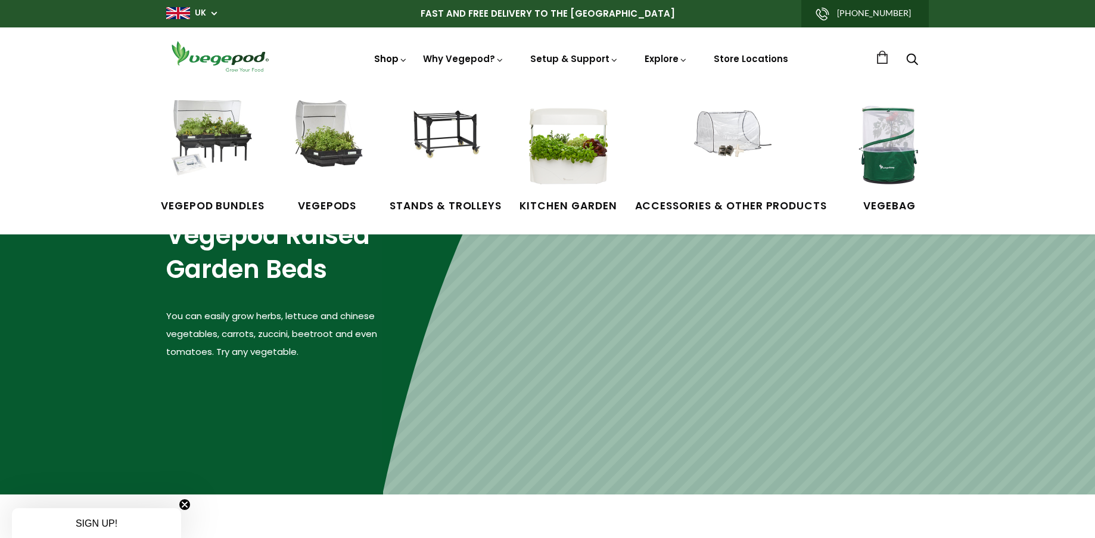
click at [397, 58] on link "Shop" at bounding box center [390, 75] width 33 height 46
click at [209, 179] on img at bounding box center [212, 144] width 89 height 89
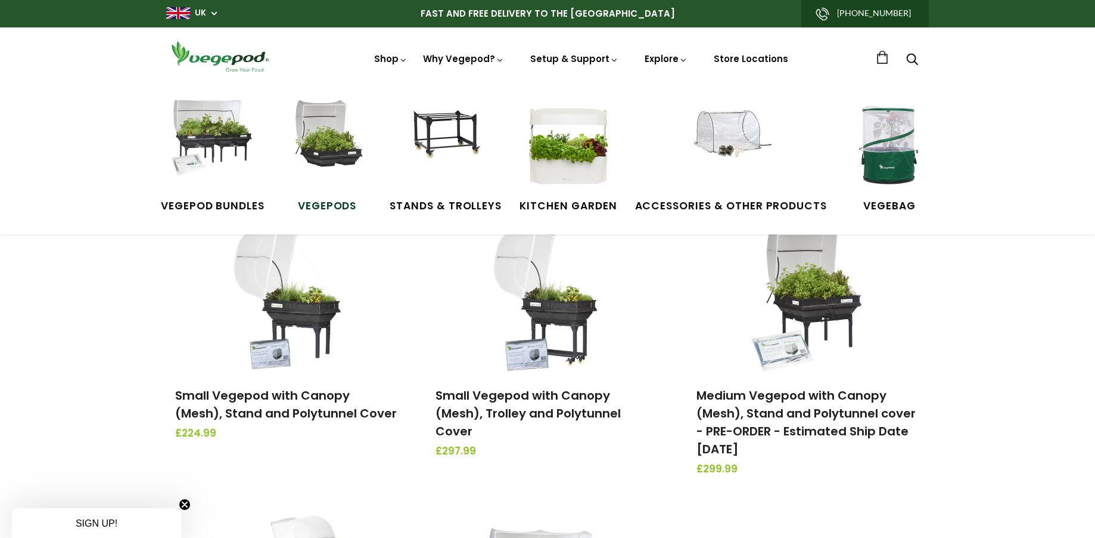
click at [337, 159] on img at bounding box center [326, 144] width 89 height 89
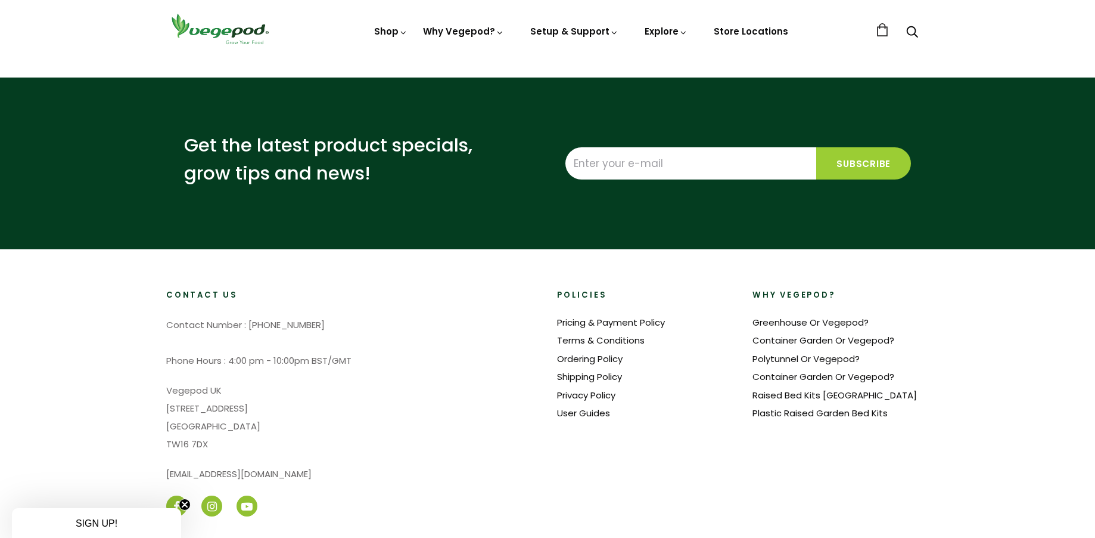
scroll to position [596, 0]
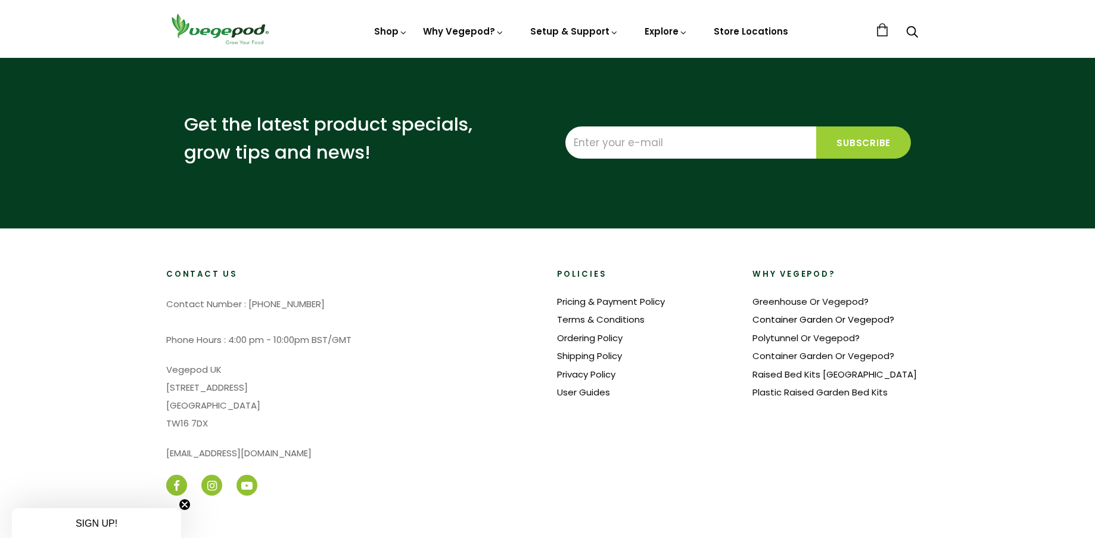
click at [796, 313] on link "Container Garden Or Vegepod?" at bounding box center [824, 319] width 142 height 13
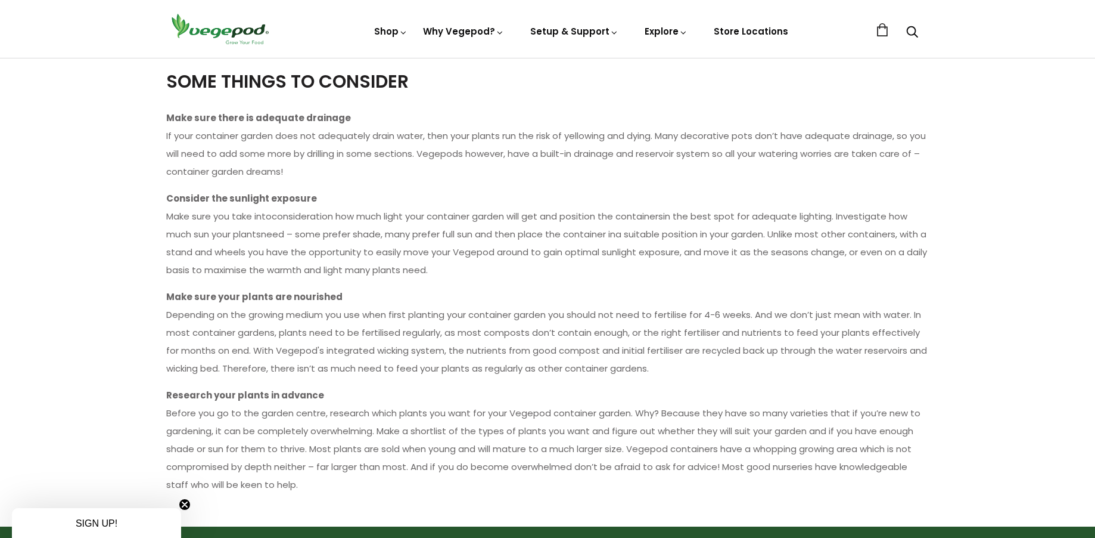
scroll to position [477, 0]
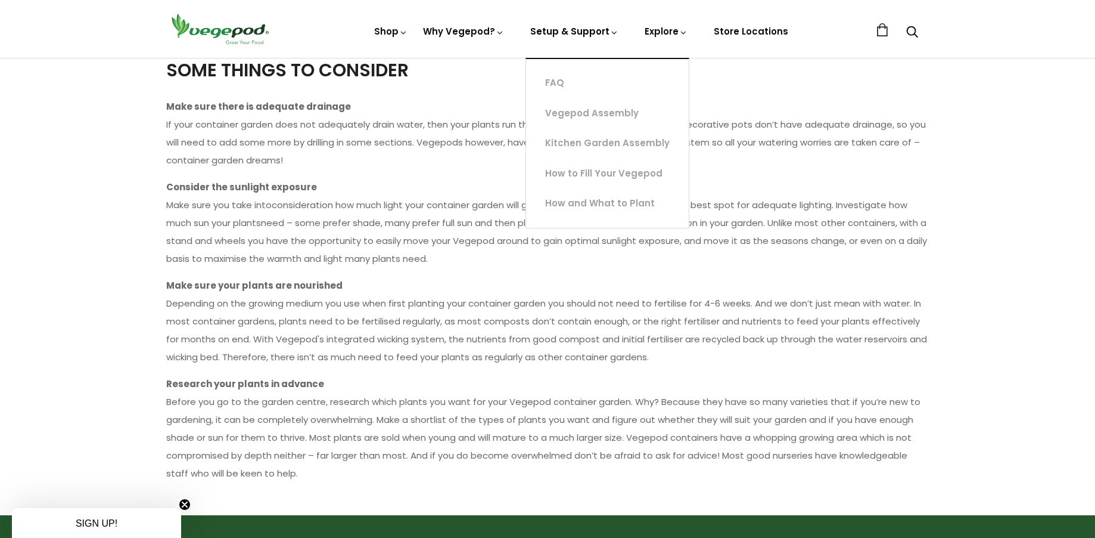
drag, startPoint x: 607, startPoint y: 45, endPoint x: 582, endPoint y: 45, distance: 24.4
click at [607, 45] on link "Setup & Support" at bounding box center [574, 75] width 88 height 101
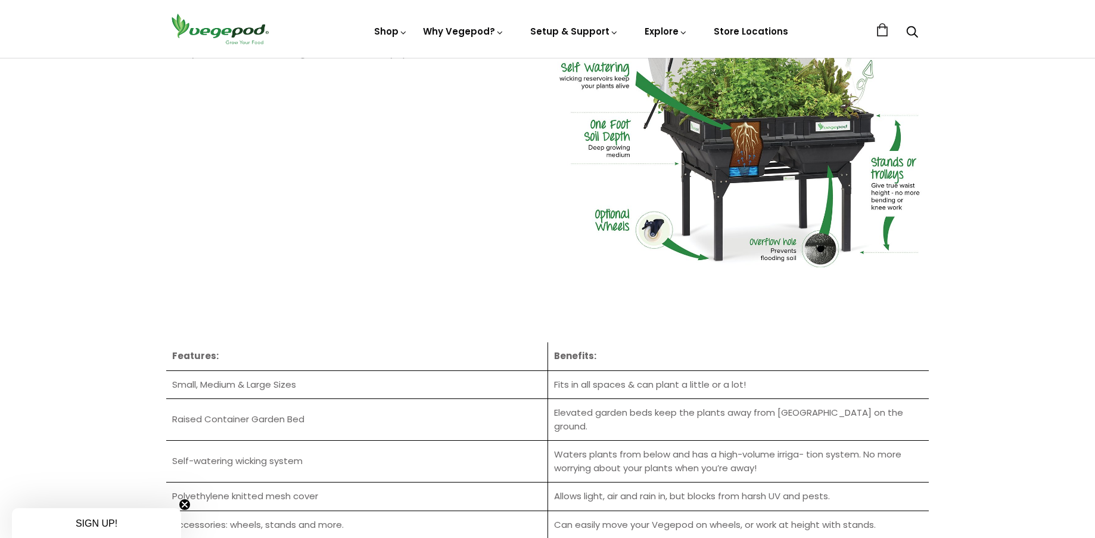
scroll to position [1252, 0]
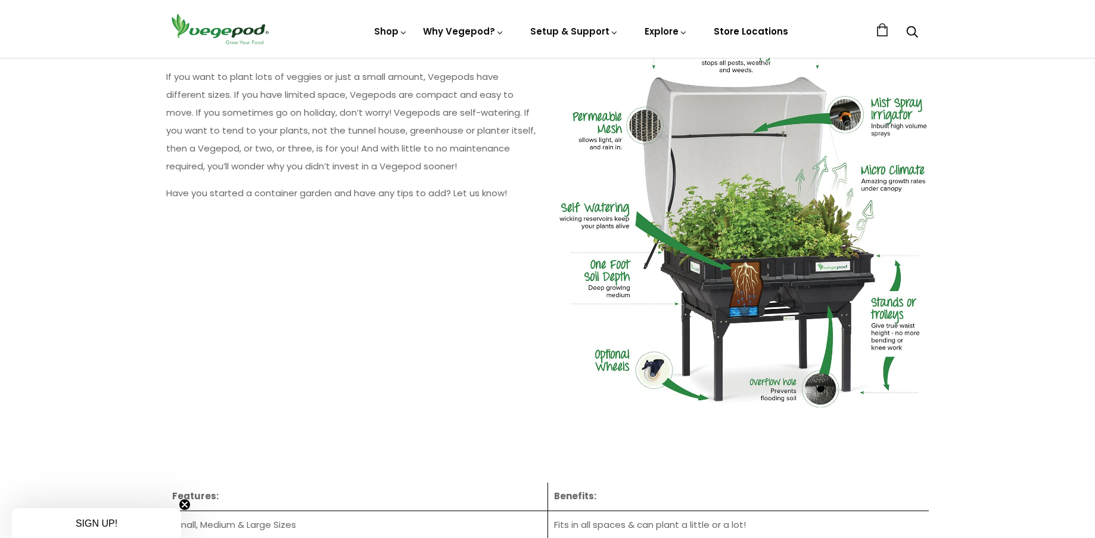
click at [750, 30] on link "Store Locations" at bounding box center [751, 31] width 74 height 13
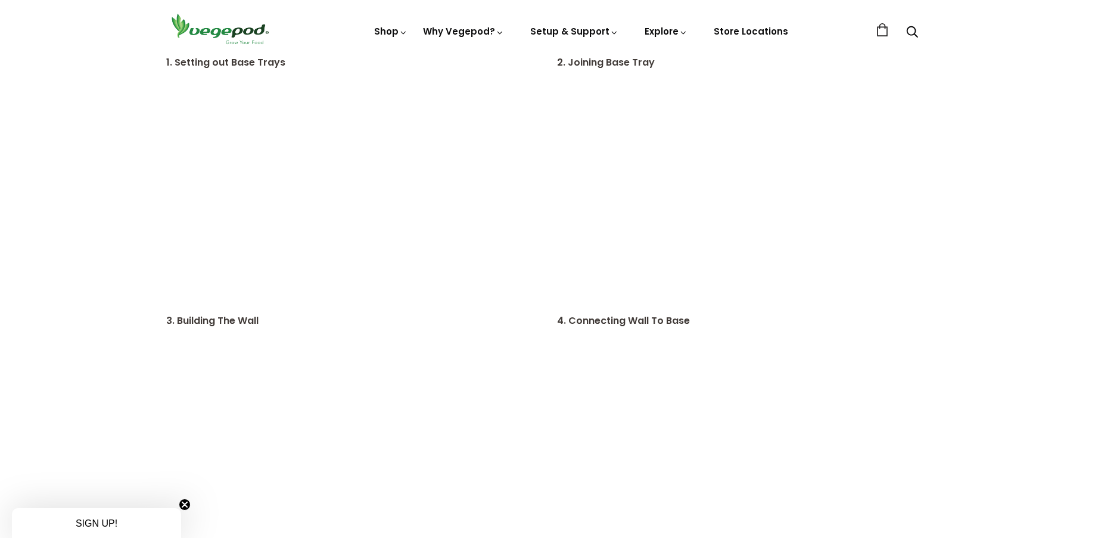
scroll to position [417, 0]
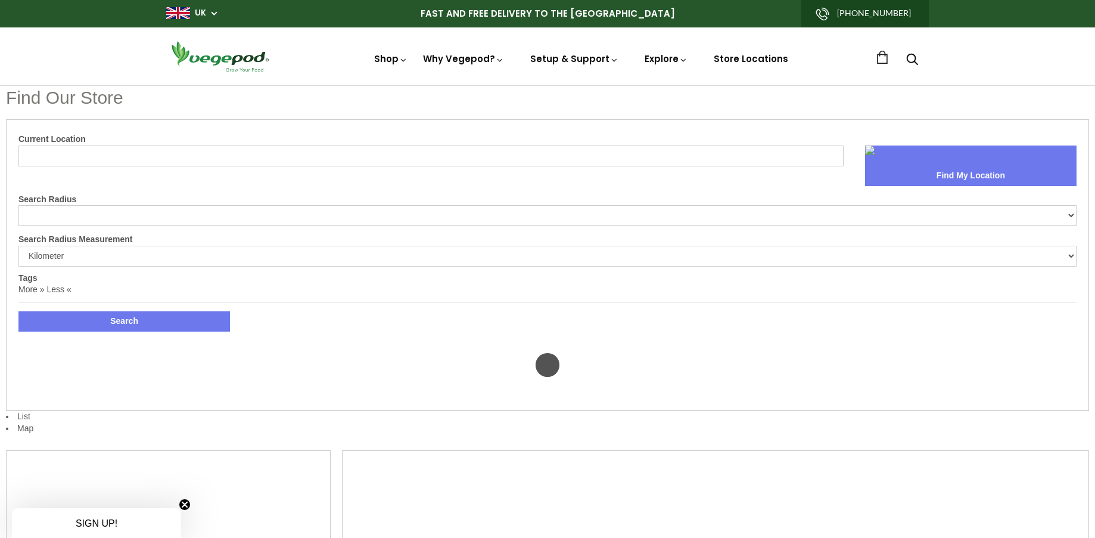
select select "m"
